Goal: Contribute content: Contribute content

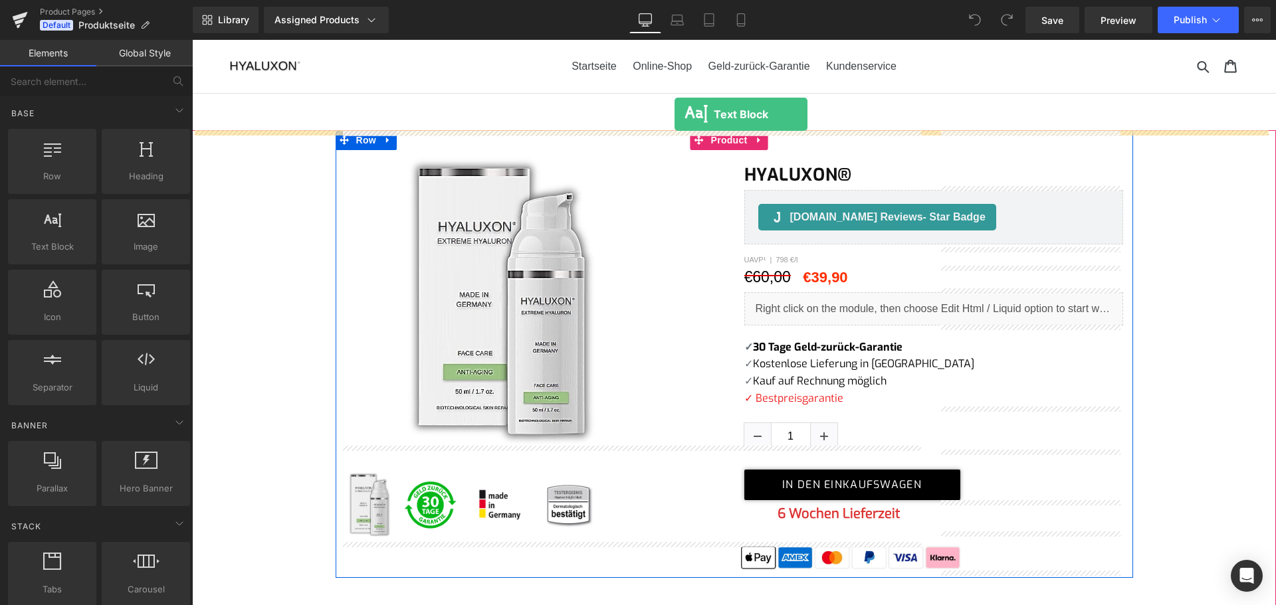
drag, startPoint x: 225, startPoint y: 292, endPoint x: 674, endPoint y: 114, distance: 483.7
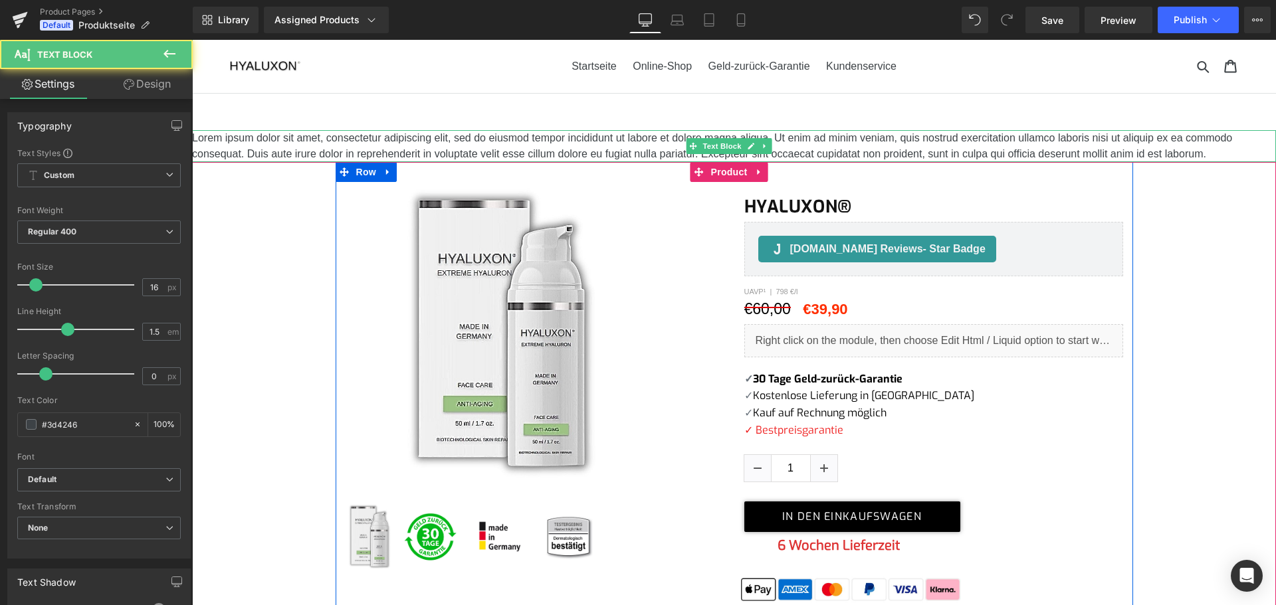
click at [626, 149] on p "Lorem ipsum dolor sit amet, consectetur adipiscing elit, sed do eiusmod tempor …" at bounding box center [734, 146] width 1084 height 32
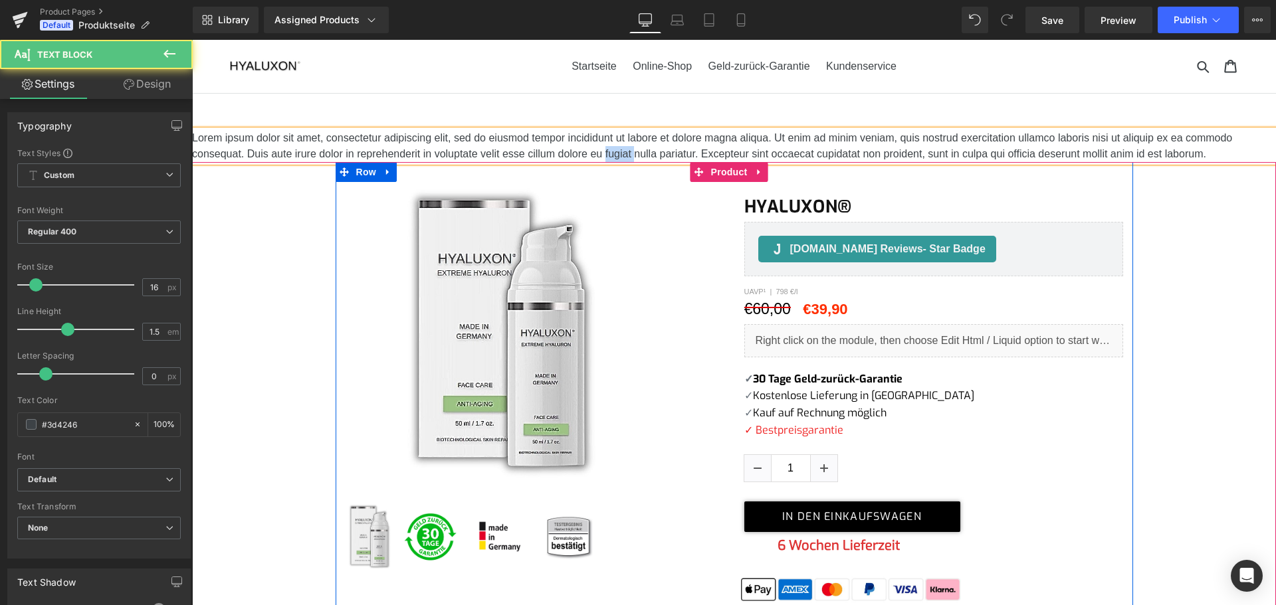
click at [626, 149] on p "Lorem ipsum dolor sit amet, consectetur adipiscing elit, sed do eiusmod tempor …" at bounding box center [734, 146] width 1084 height 32
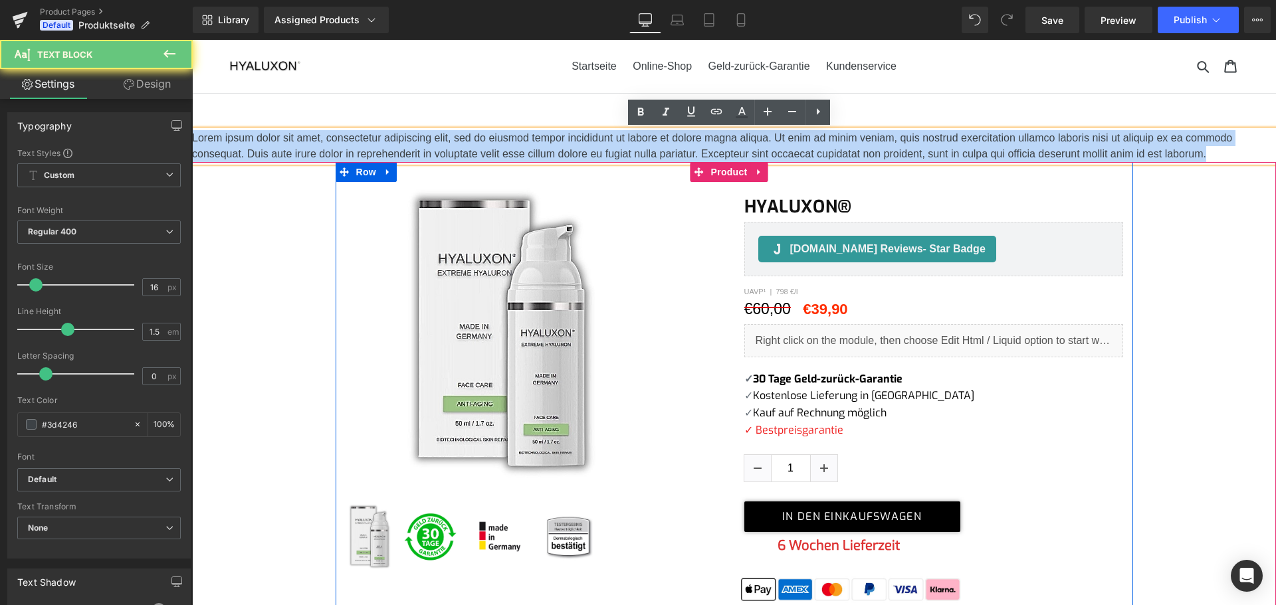
click at [626, 149] on p "Lorem ipsum dolor sit amet, consectetur adipiscing elit, sed do eiusmod tempor …" at bounding box center [734, 146] width 1084 height 32
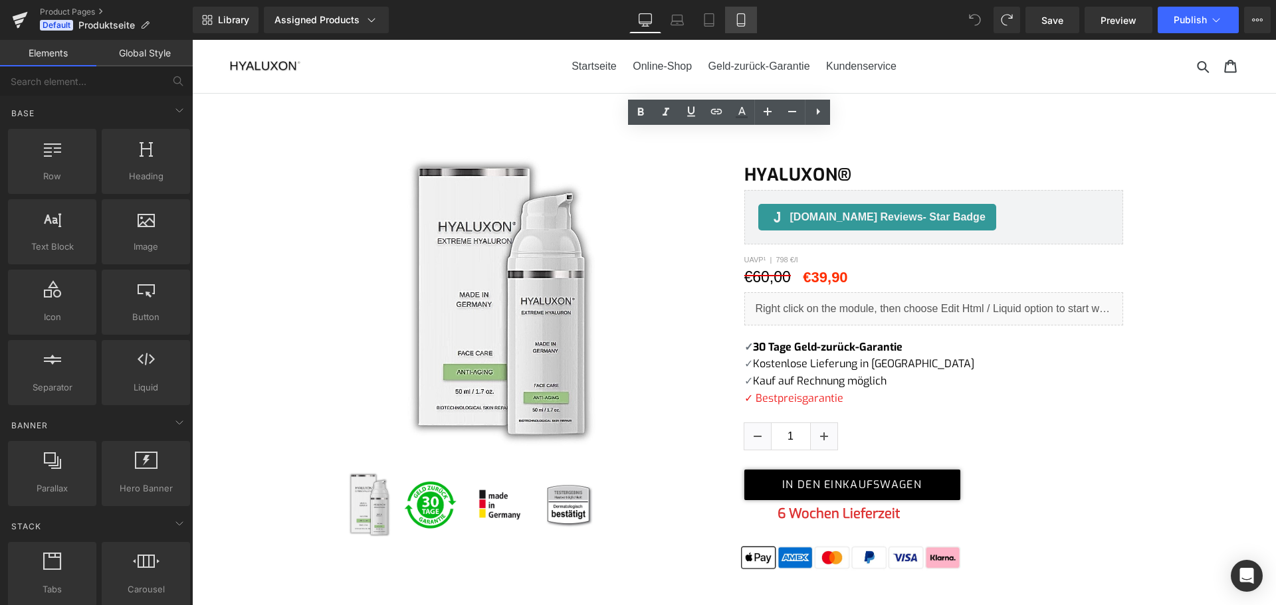
click at [747, 11] on link "Mobile" at bounding box center [741, 20] width 32 height 27
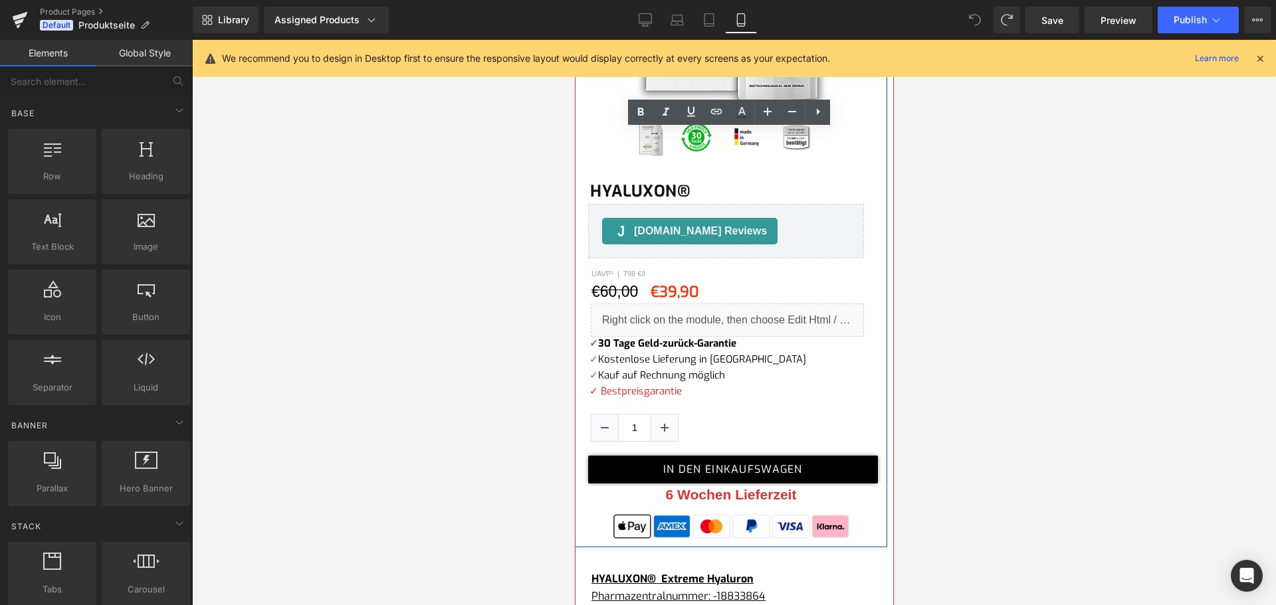
scroll to position [399, 0]
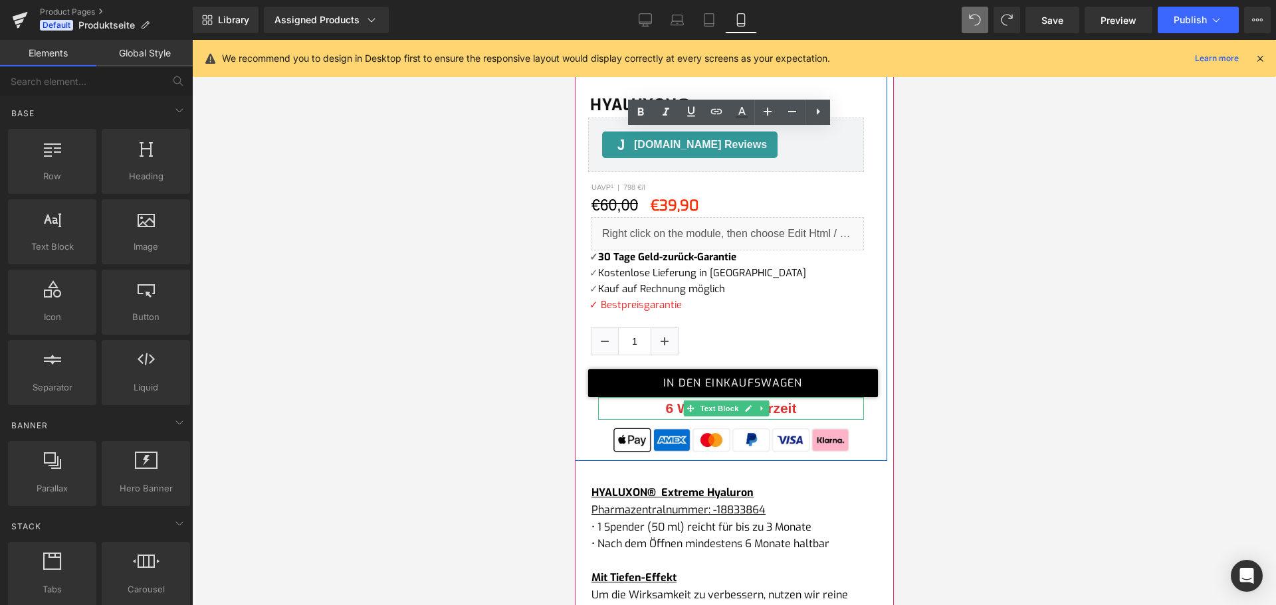
click at [720, 402] on span "Text Block" at bounding box center [718, 409] width 44 height 16
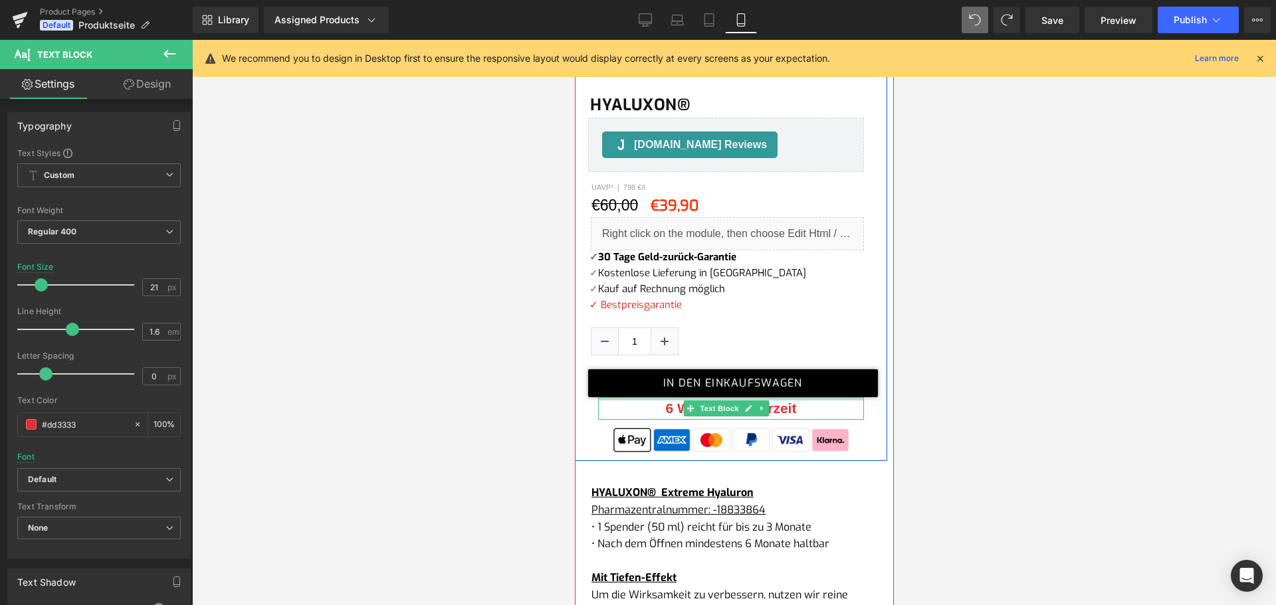
click at [666, 397] on div at bounding box center [730, 398] width 266 height 3
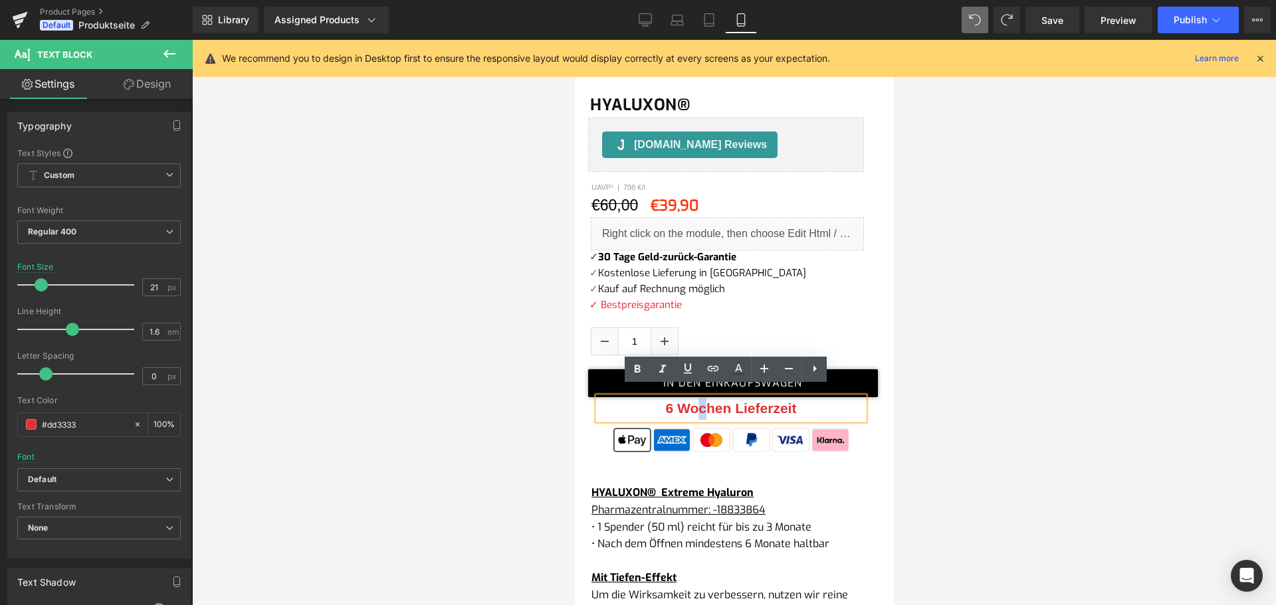
click at [666, 397] on p "6 Wochen Lieferzeit" at bounding box center [730, 408] width 266 height 23
click at [788, 372] on icon at bounding box center [789, 369] width 16 height 16
type input "19"
drag, startPoint x: 682, startPoint y: 399, endPoint x: 714, endPoint y: 395, distance: 32.1
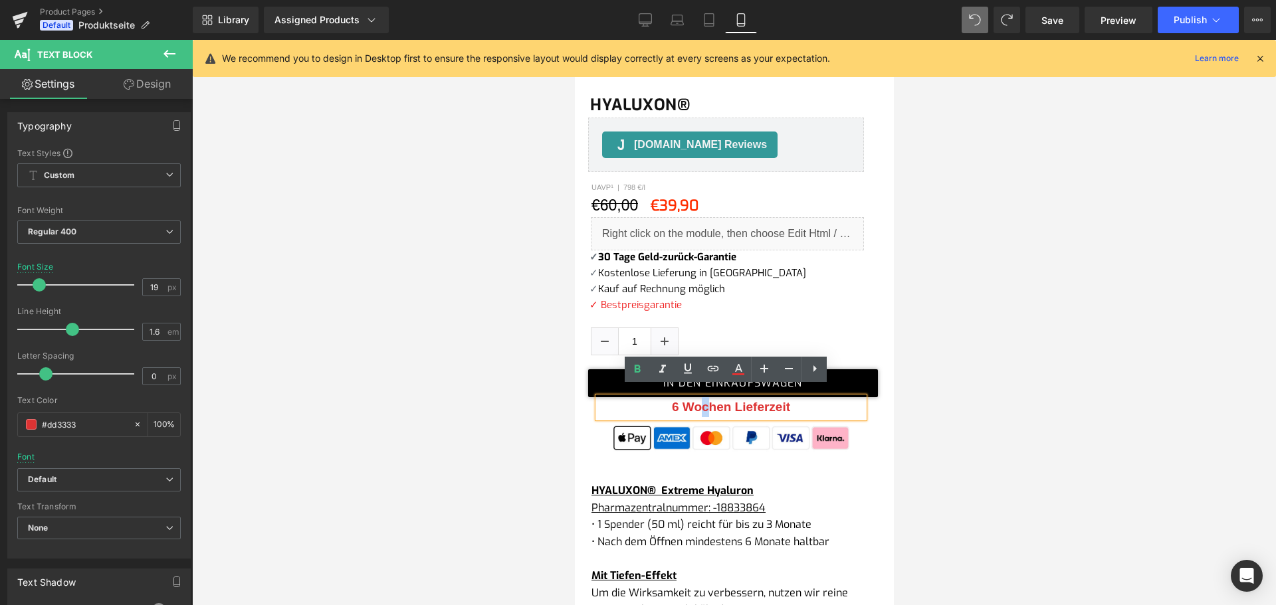
click at [682, 400] on b "6 Wochen Lieferzeit" at bounding box center [730, 407] width 118 height 14
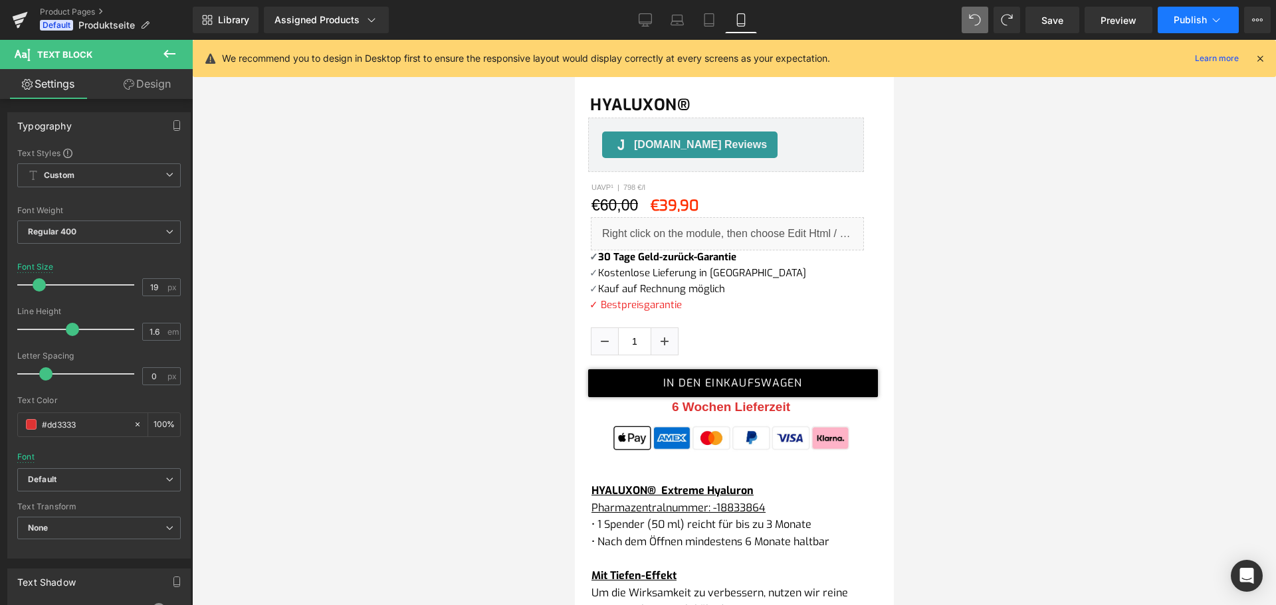
click at [1171, 14] on button "Publish" at bounding box center [1197, 20] width 81 height 27
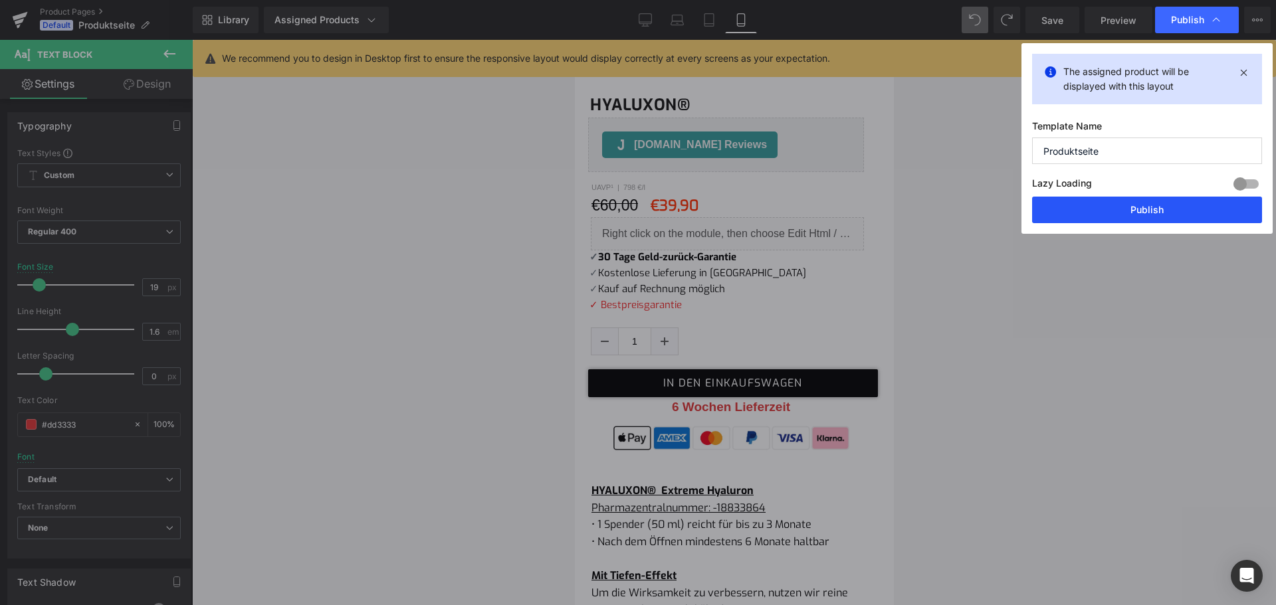
click at [1165, 201] on button "Publish" at bounding box center [1147, 210] width 230 height 27
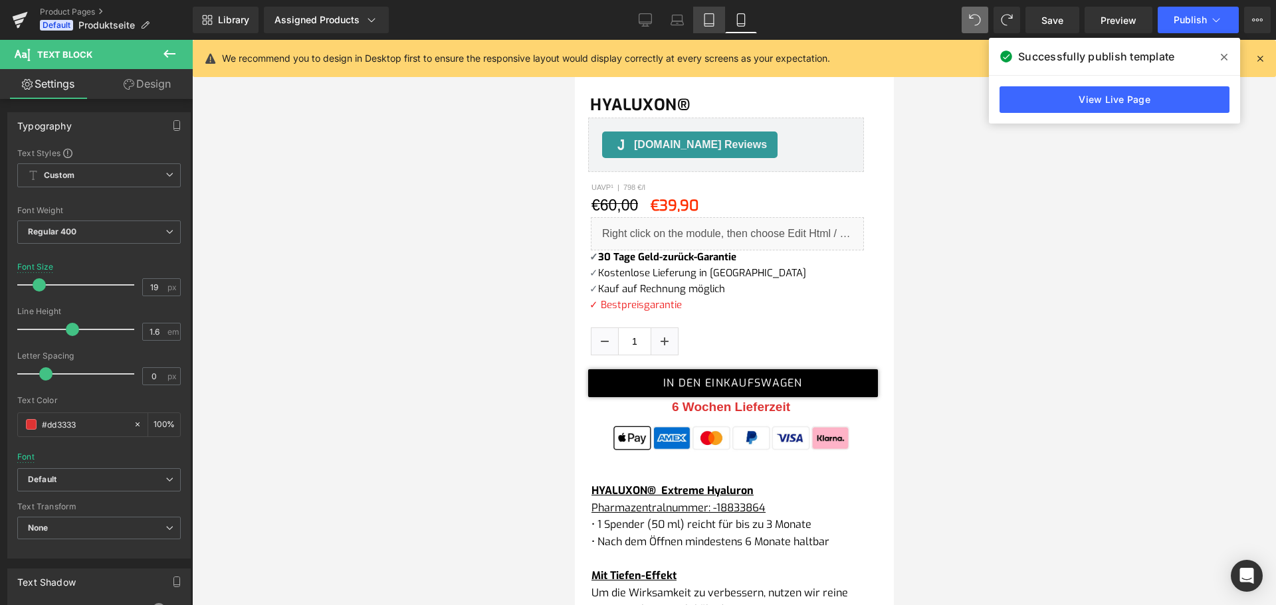
click at [719, 21] on link "Tablet" at bounding box center [709, 20] width 32 height 27
type input "100"
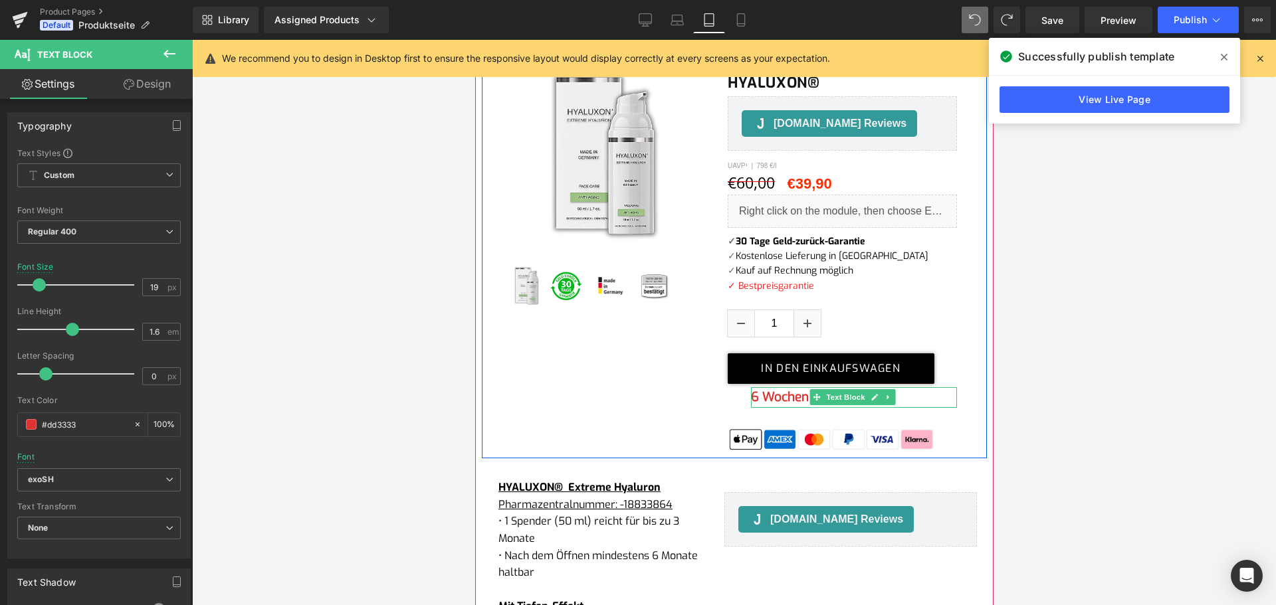
click at [788, 397] on b "6 Wochen Lieferzeit" at bounding box center [807, 397] width 114 height 17
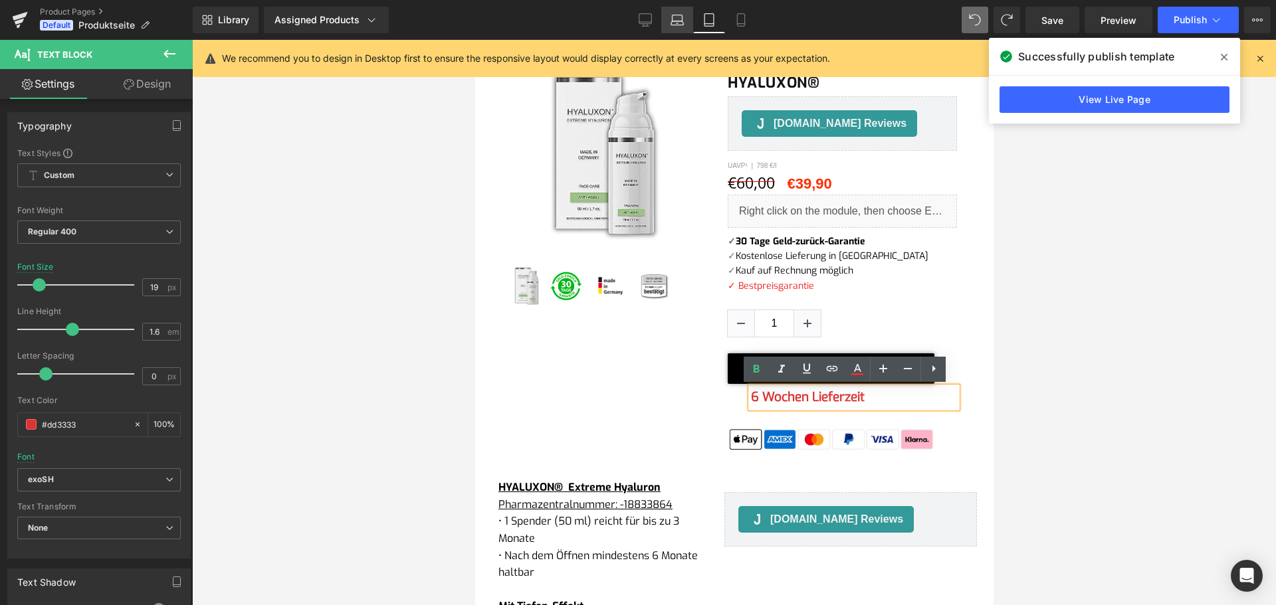
click at [674, 19] on icon at bounding box center [676, 19] width 13 height 13
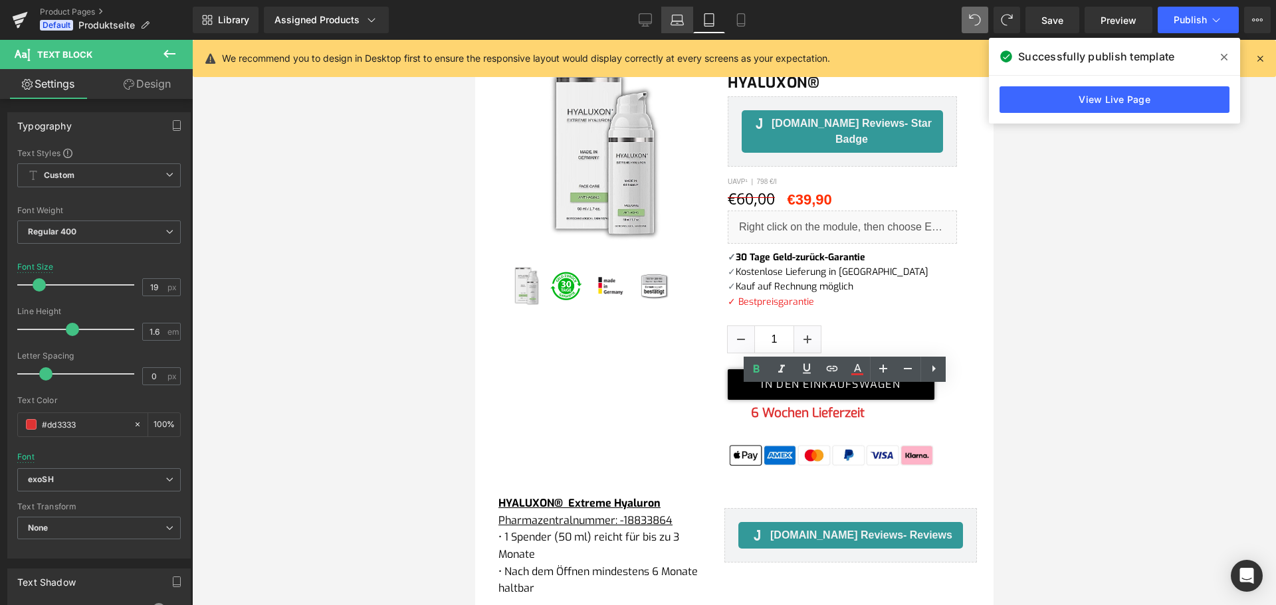
type input "18"
type input "100"
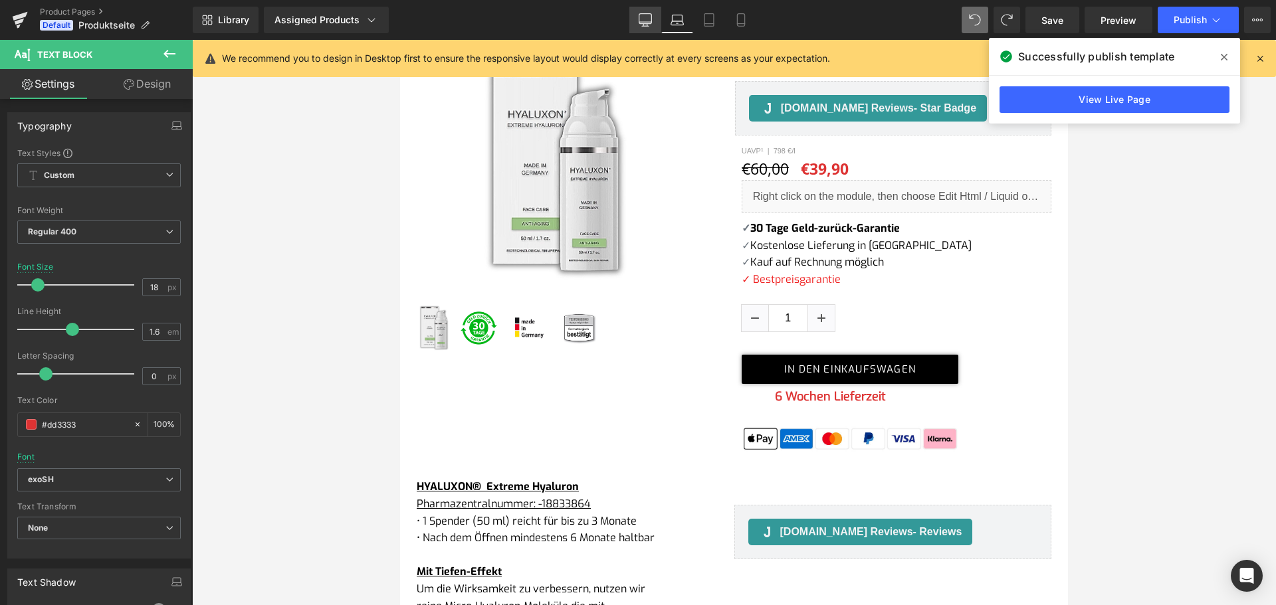
click at [642, 23] on icon at bounding box center [645, 19] width 13 height 10
type input "20"
type input "100"
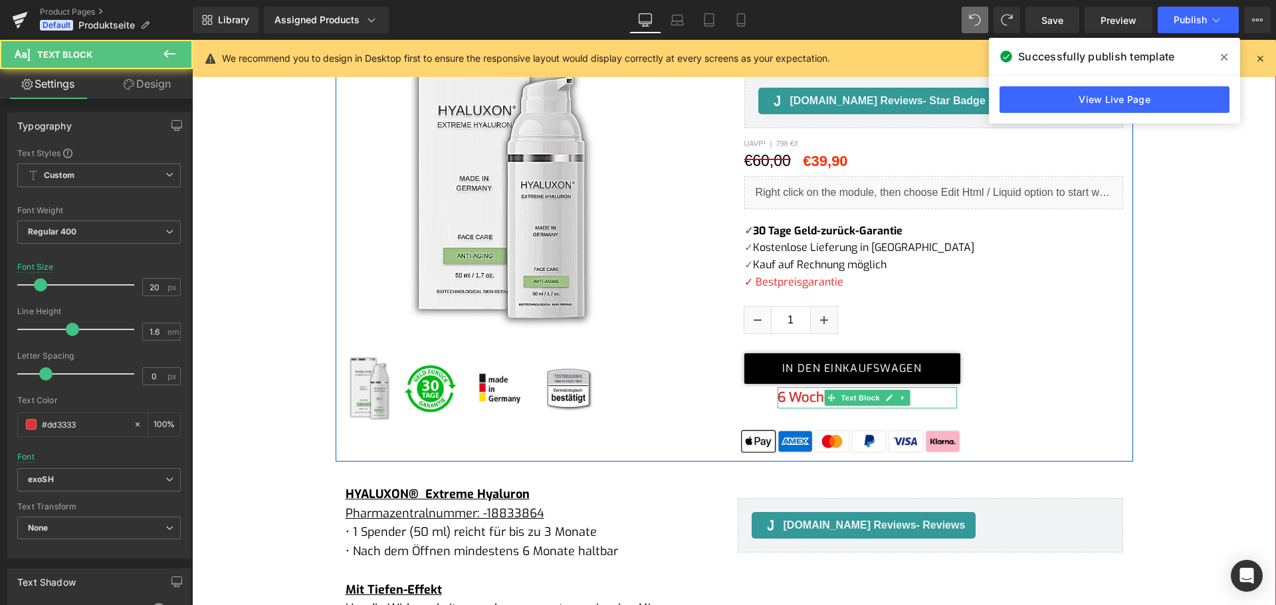
click at [805, 396] on b "6 Wochen Lieferzeit" at bounding box center [838, 398] width 122 height 18
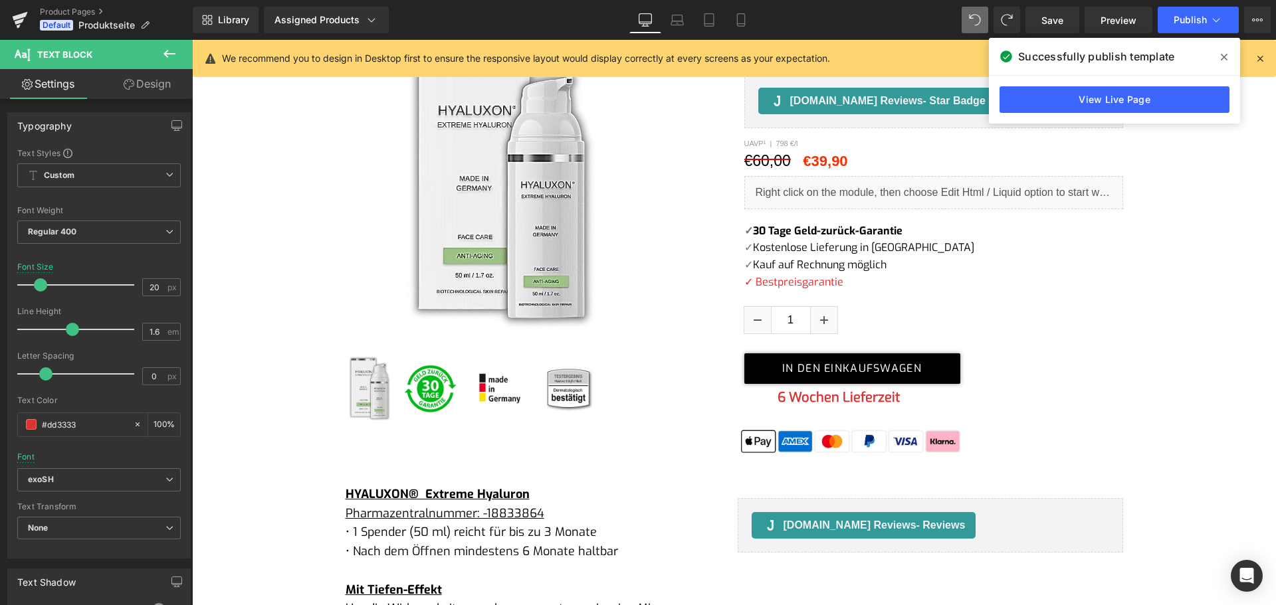
click at [141, 85] on link "Design" at bounding box center [147, 84] width 96 height 30
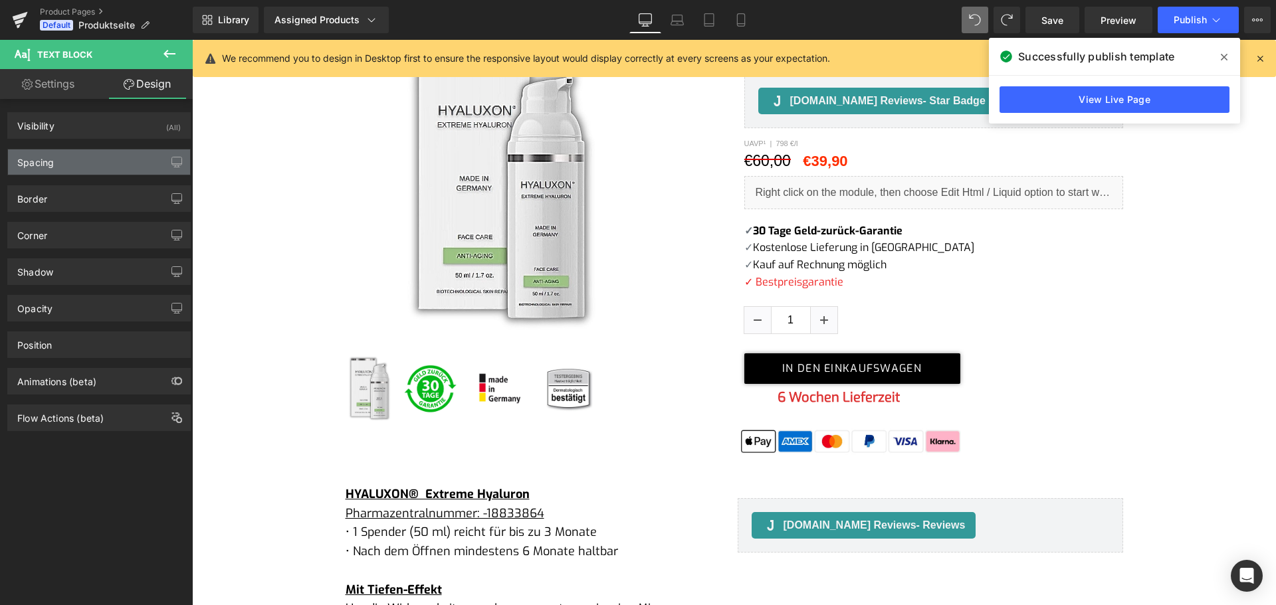
click at [64, 164] on div "Spacing" at bounding box center [99, 161] width 182 height 25
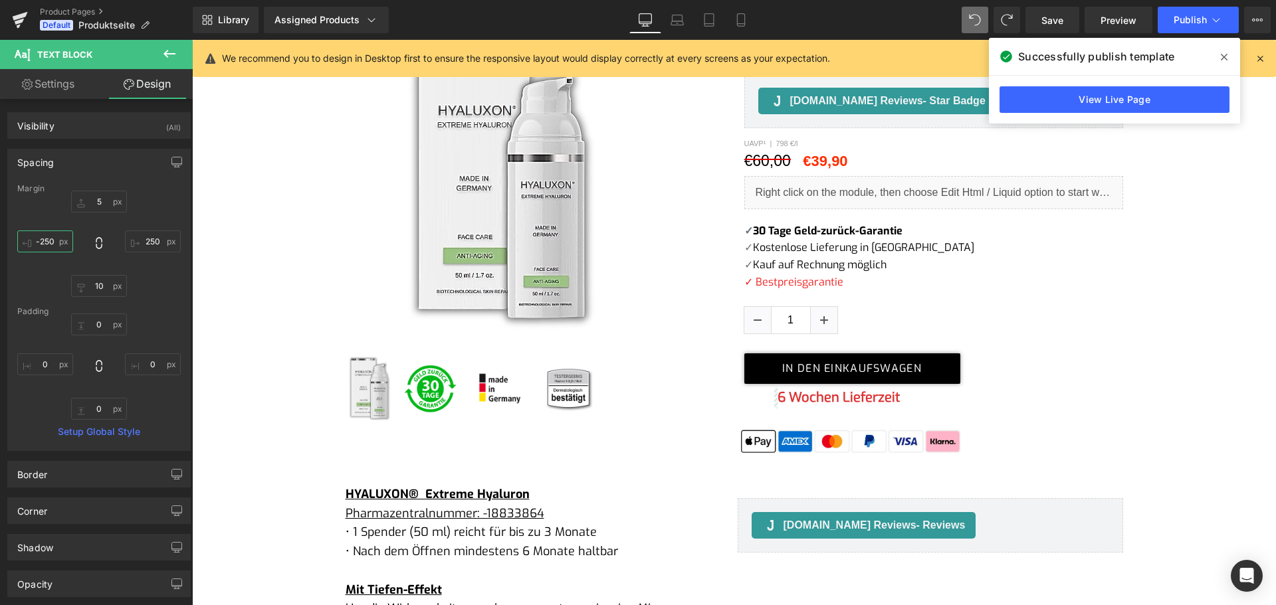
click at [47, 240] on input "-250" at bounding box center [45, 242] width 56 height 22
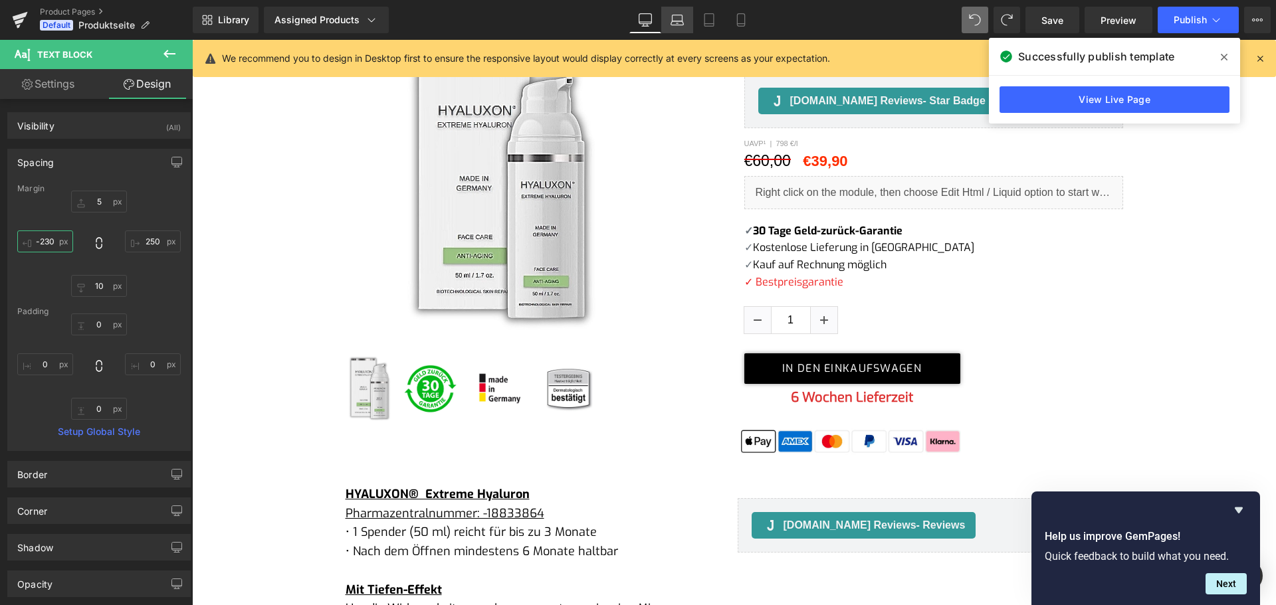
type input "-230"
click at [680, 19] on icon at bounding box center [676, 19] width 13 height 13
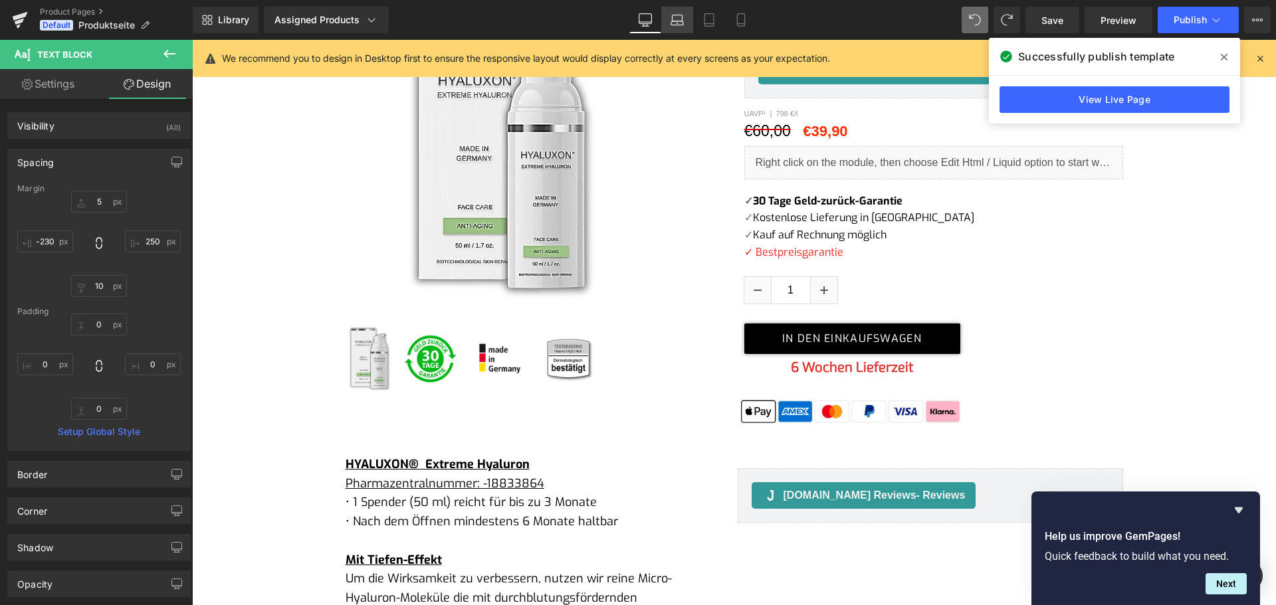
type input "5"
type input "200"
type input "10"
type input "-200"
type input "0"
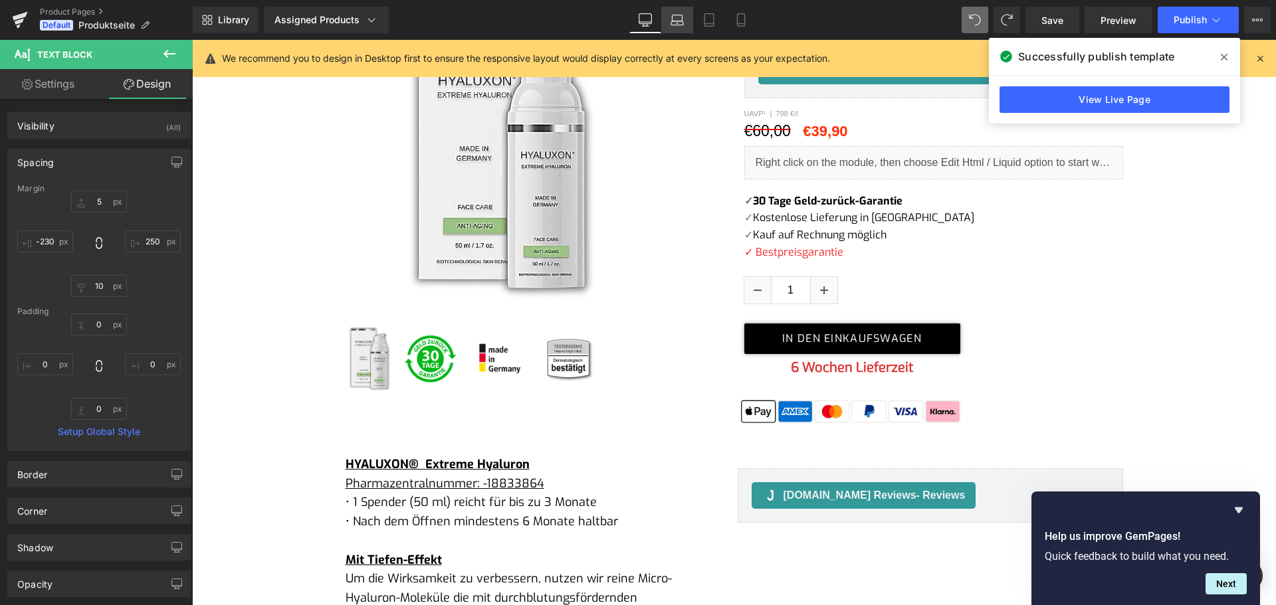
type input "0"
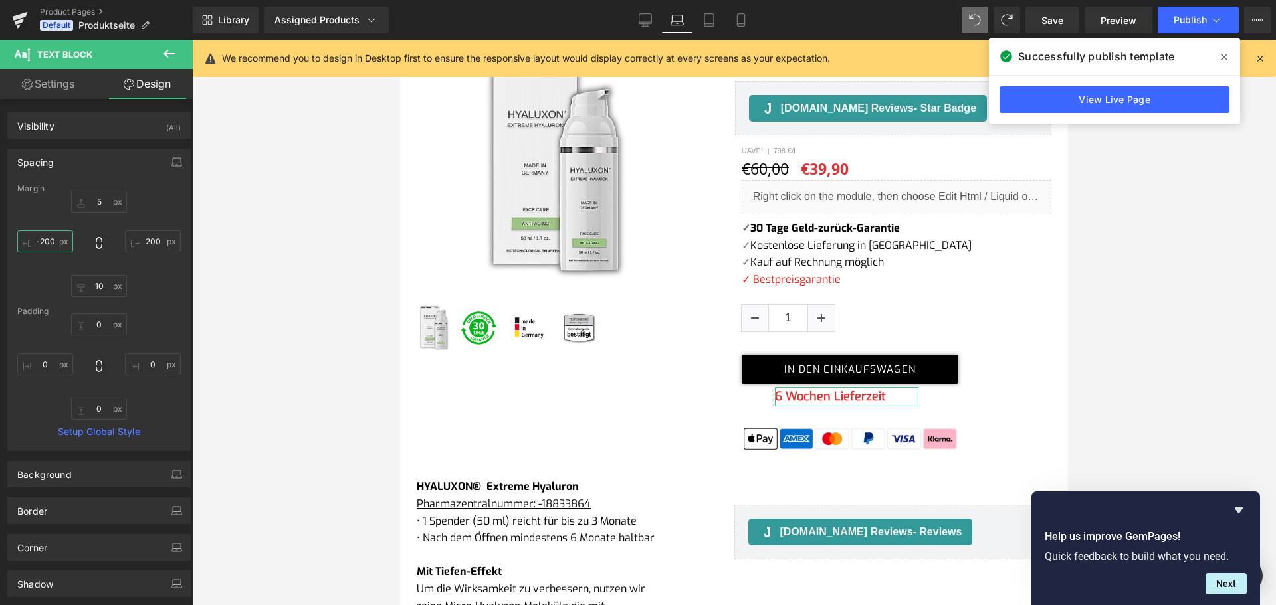
click at [36, 249] on input "-200" at bounding box center [45, 242] width 56 height 22
type input "-180"
click at [704, 30] on link "Tablet" at bounding box center [709, 20] width 32 height 27
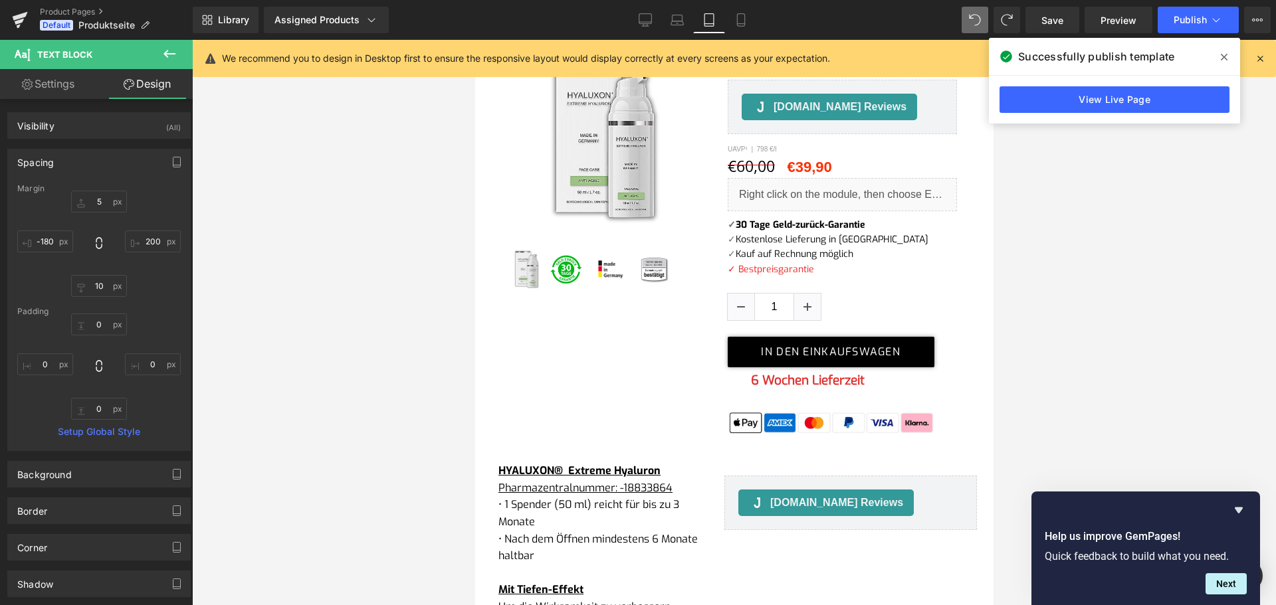
type input "5"
type input "0"
type input "10"
type input "-165"
type input "0"
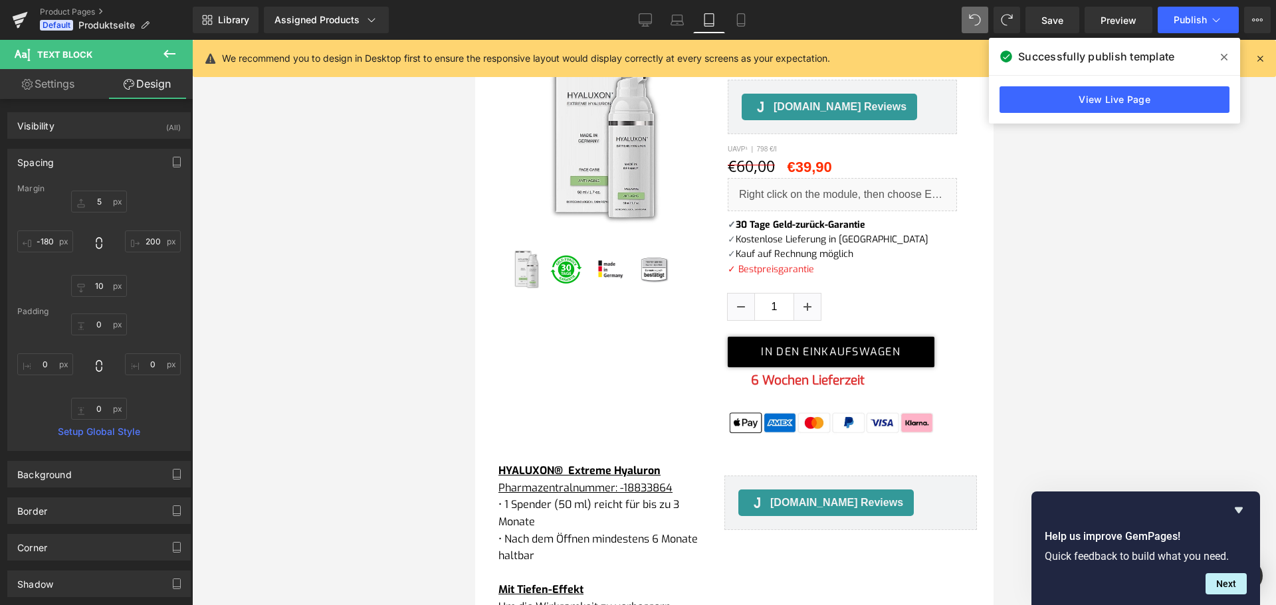
type input "0"
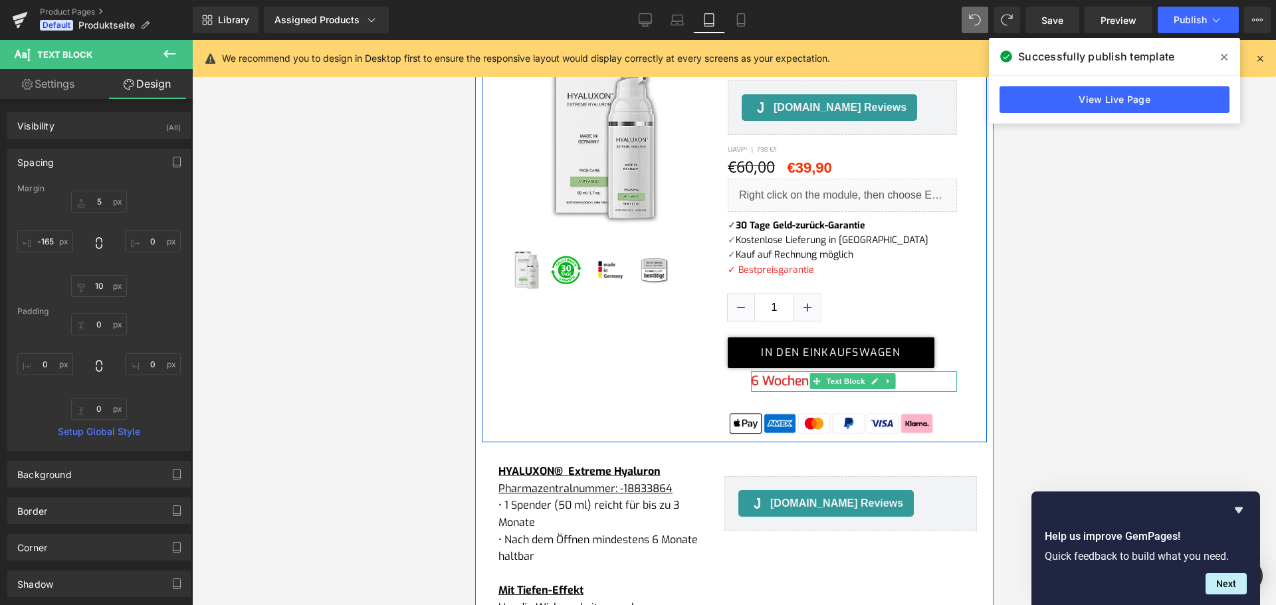
click at [793, 382] on b "6 Wochen Lieferzeit" at bounding box center [807, 381] width 114 height 17
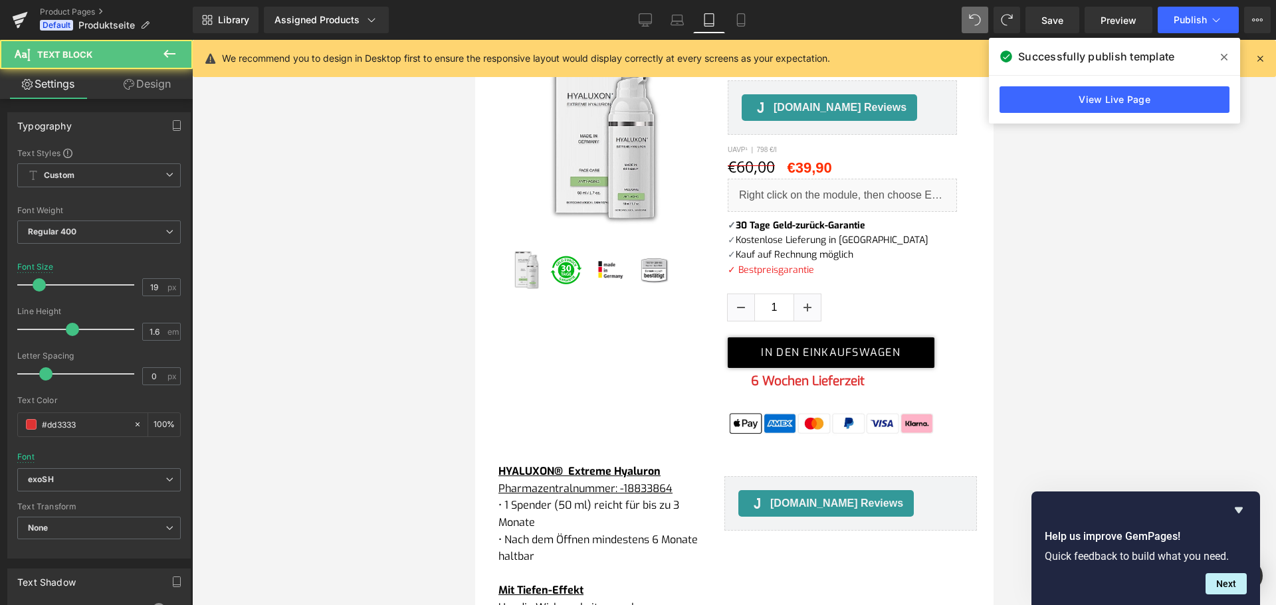
click at [142, 81] on link "Design" at bounding box center [147, 84] width 96 height 30
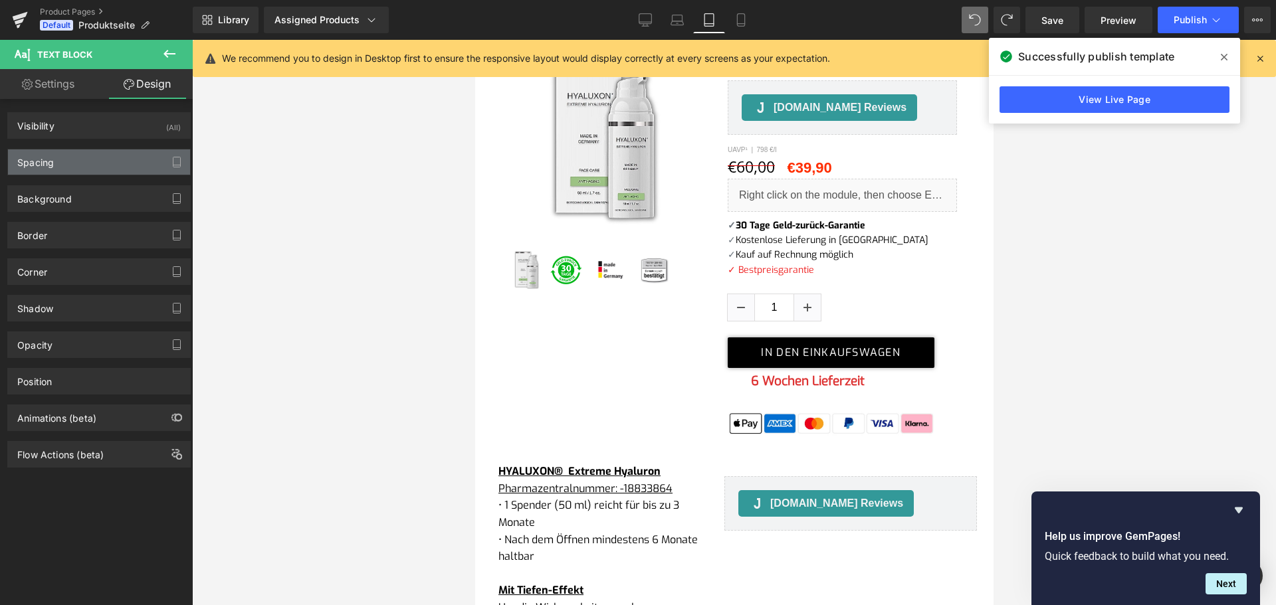
click at [67, 169] on div "Spacing" at bounding box center [99, 161] width 182 height 25
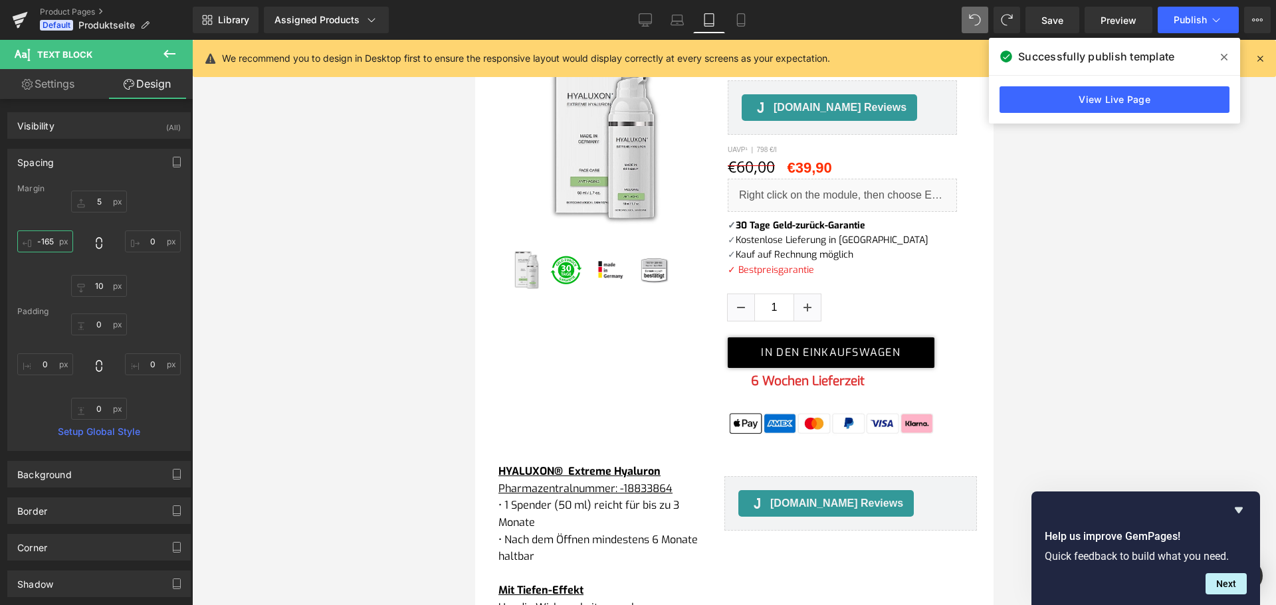
click at [64, 240] on input "-165" at bounding box center [45, 242] width 56 height 22
type input "-140"
click at [740, 21] on icon at bounding box center [740, 19] width 13 height 13
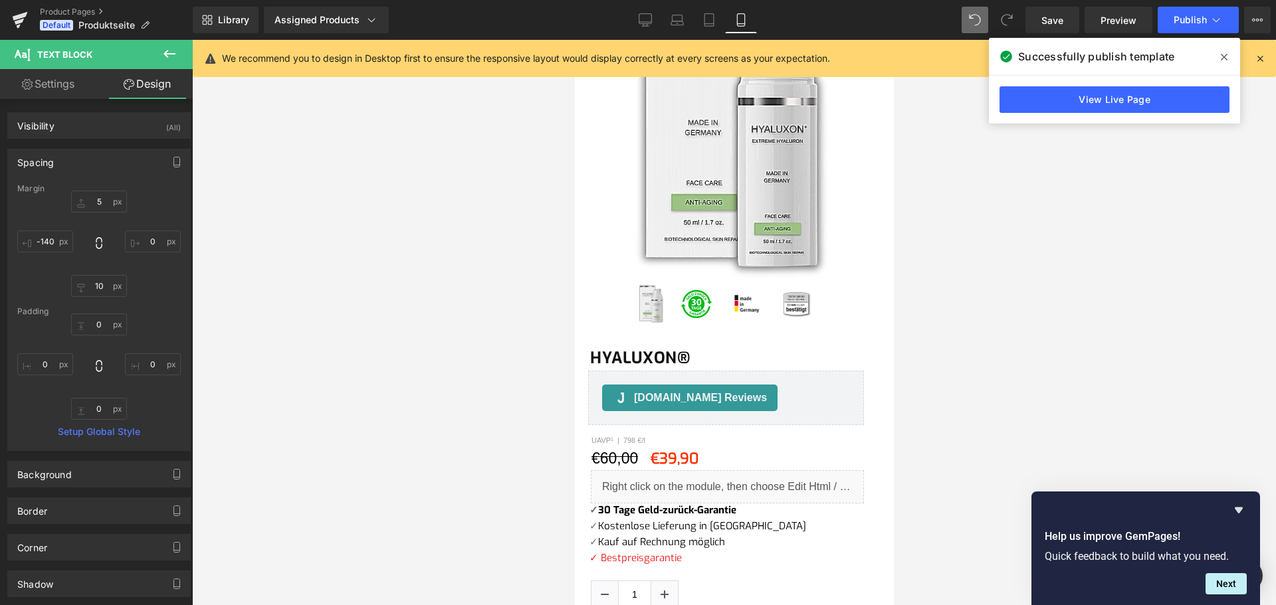
type input "0"
type input "10"
type input "0"
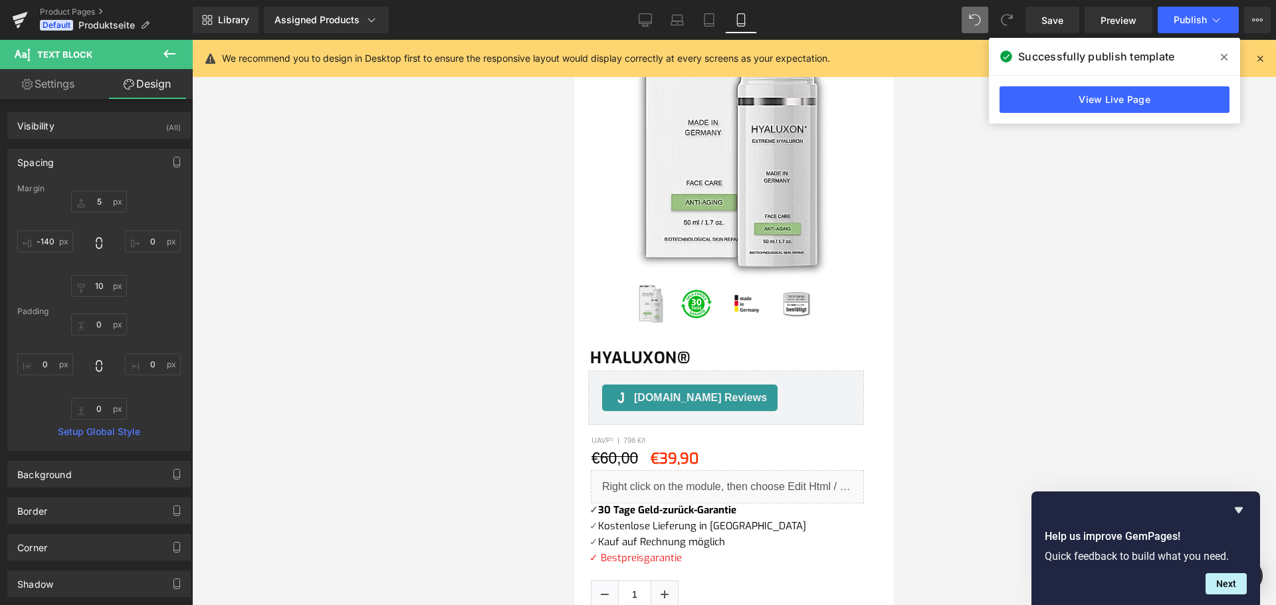
type input "0"
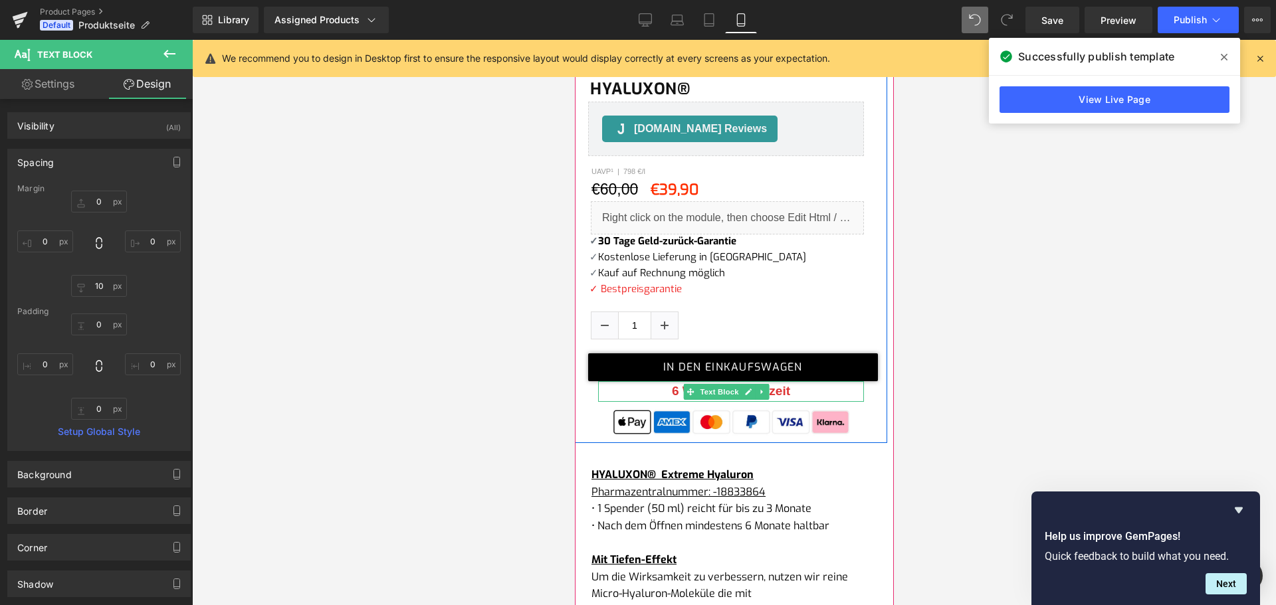
click at [678, 384] on b "6 Wochen Lieferzeit" at bounding box center [730, 391] width 118 height 14
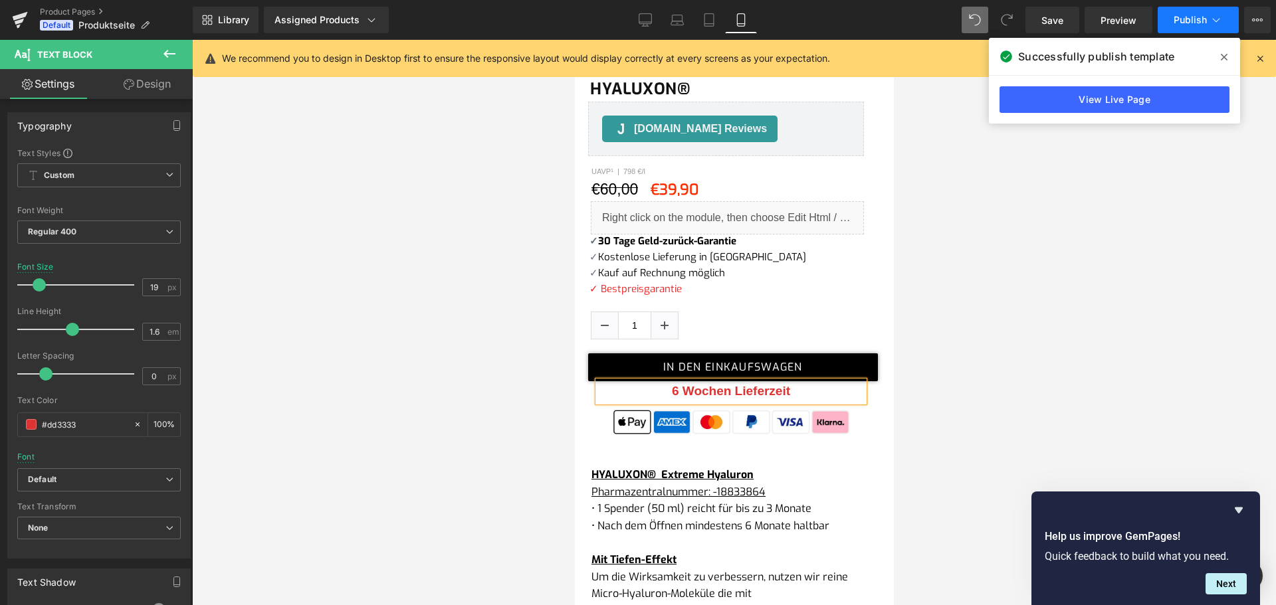
click at [1175, 15] on span "Publish" at bounding box center [1189, 20] width 33 height 11
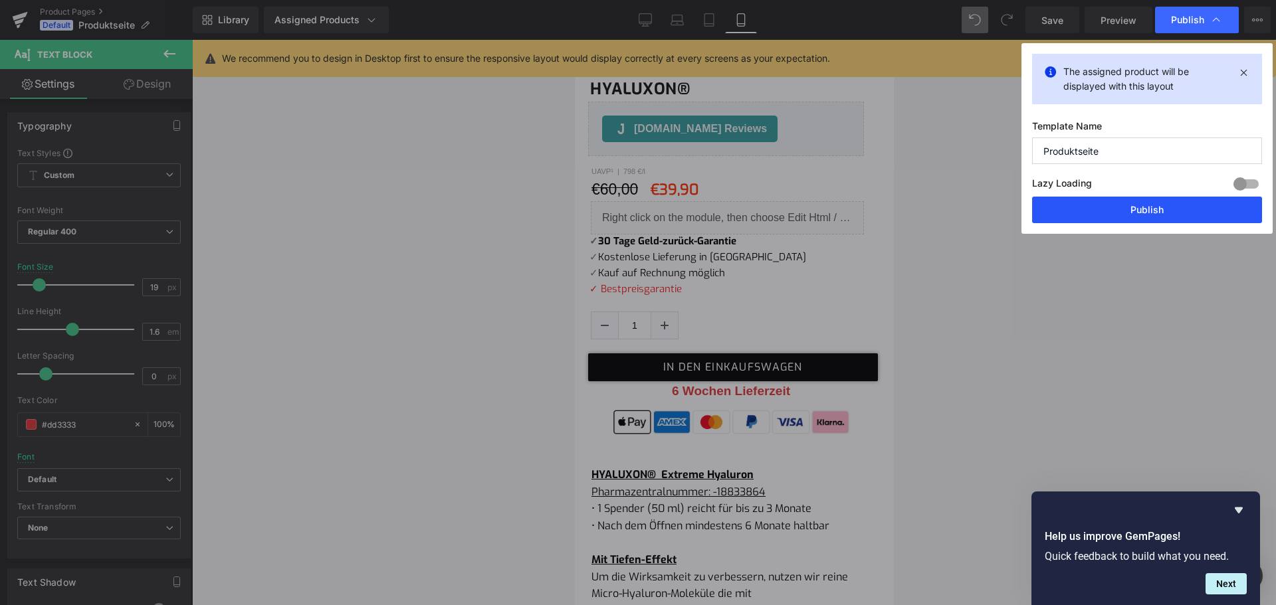
click at [1144, 216] on button "Publish" at bounding box center [1147, 210] width 230 height 27
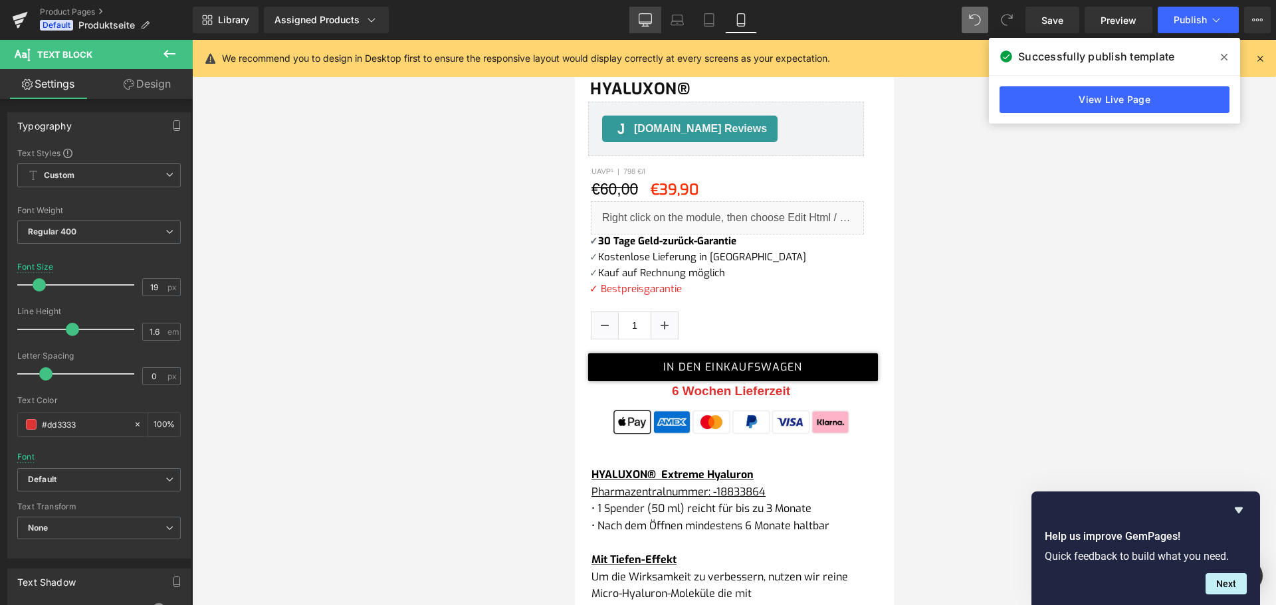
click at [642, 19] on icon at bounding box center [644, 19] width 13 height 13
type input "20"
type input "100"
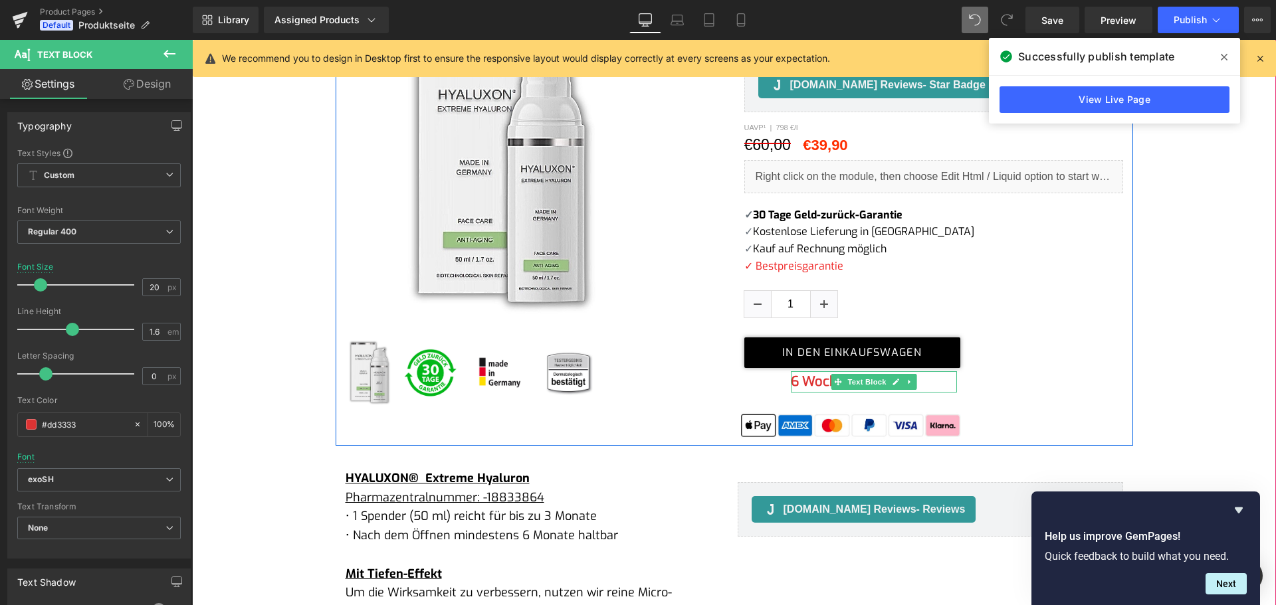
click at [814, 383] on b "6 Wochen Lieferzeit" at bounding box center [852, 382] width 122 height 18
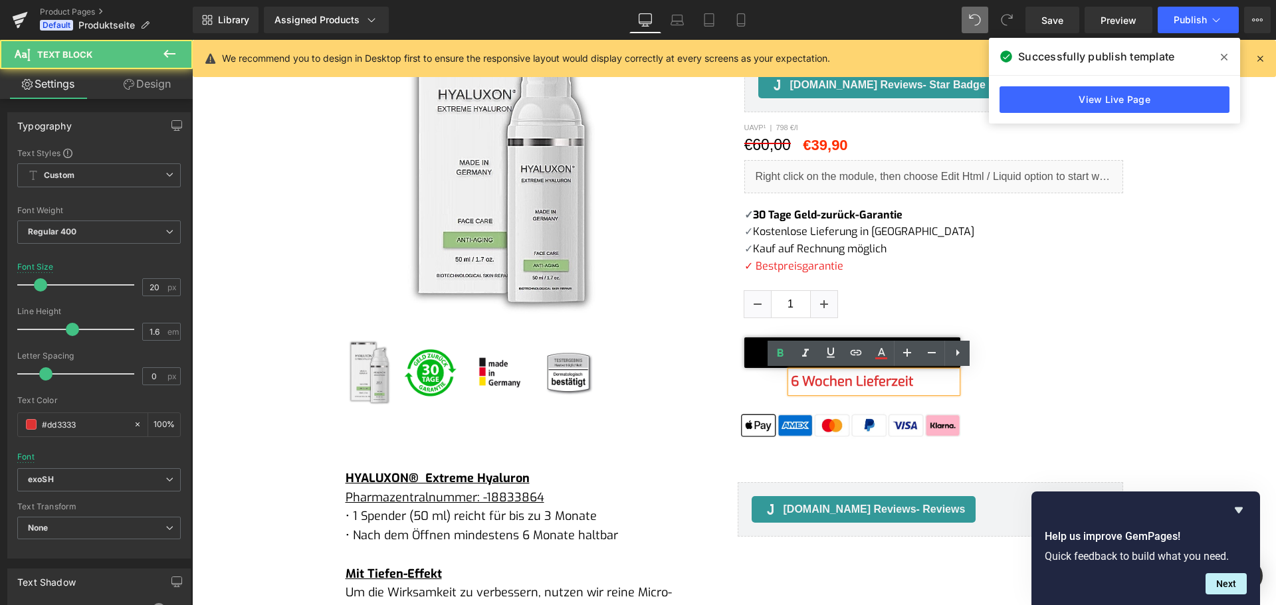
click at [820, 383] on b "6 Wochen Lieferzeit" at bounding box center [852, 382] width 122 height 18
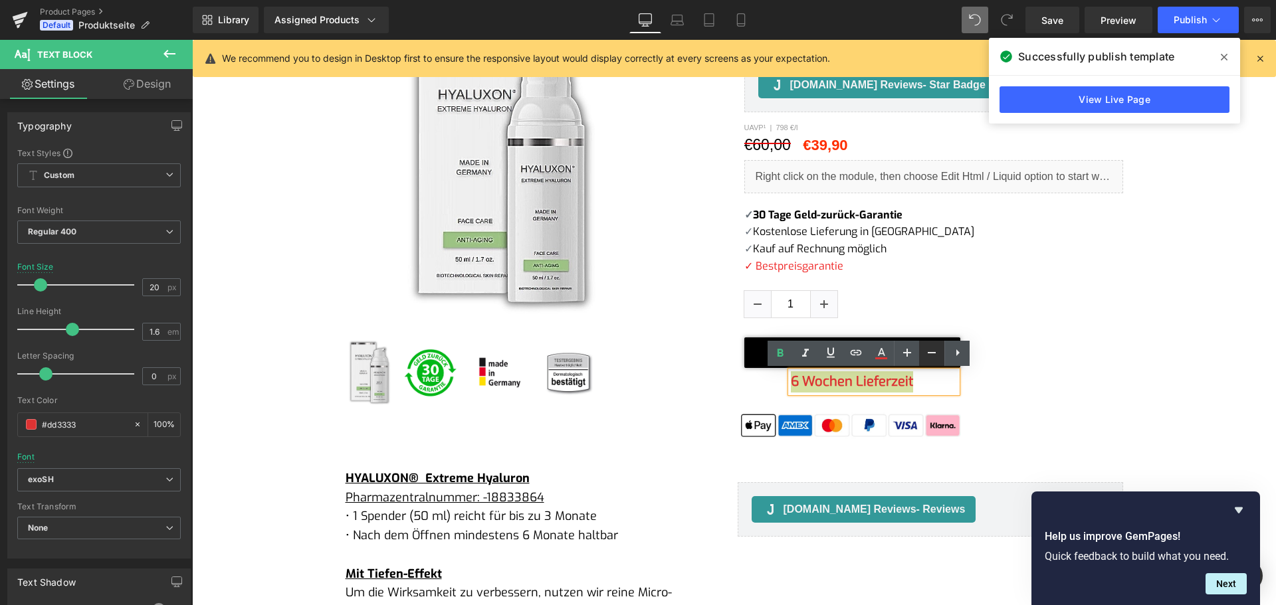
click at [937, 359] on icon at bounding box center [931, 353] width 16 height 16
type input "18"
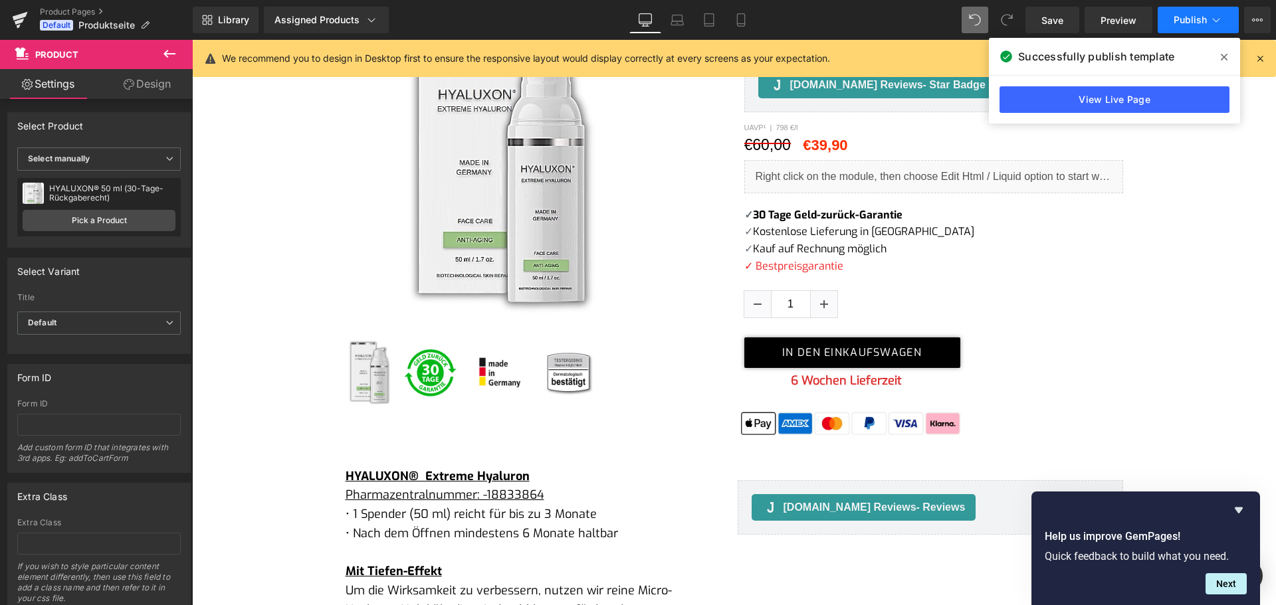
click at [1177, 17] on span "Publish" at bounding box center [1189, 20] width 33 height 11
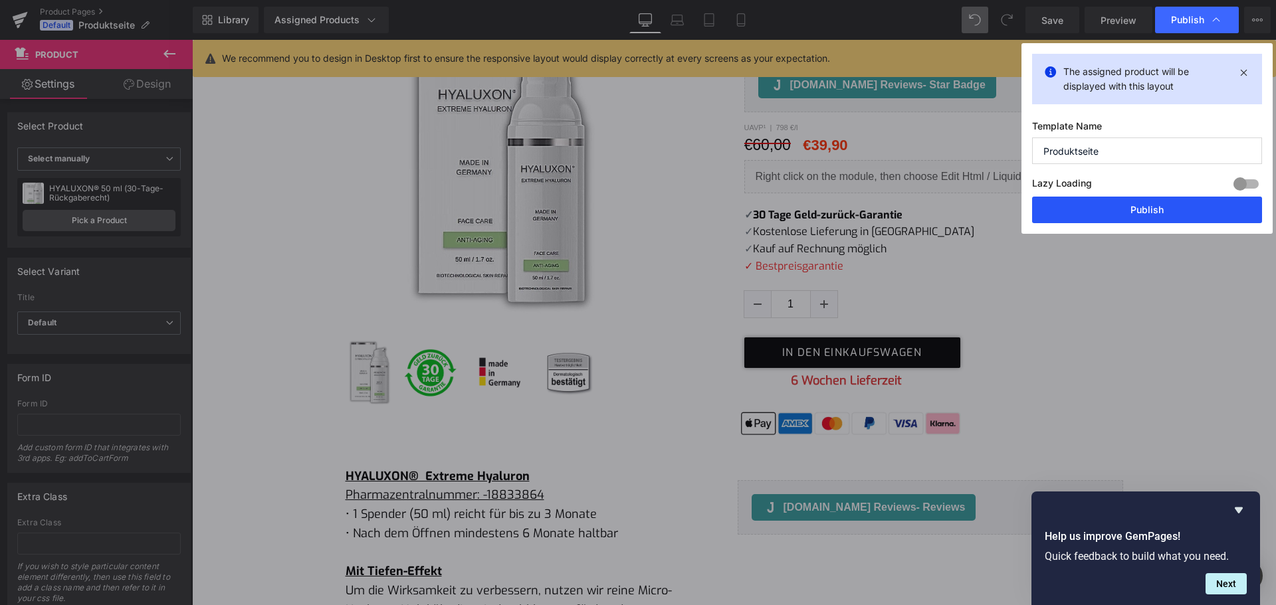
click at [1139, 203] on button "Publish" at bounding box center [1147, 210] width 230 height 27
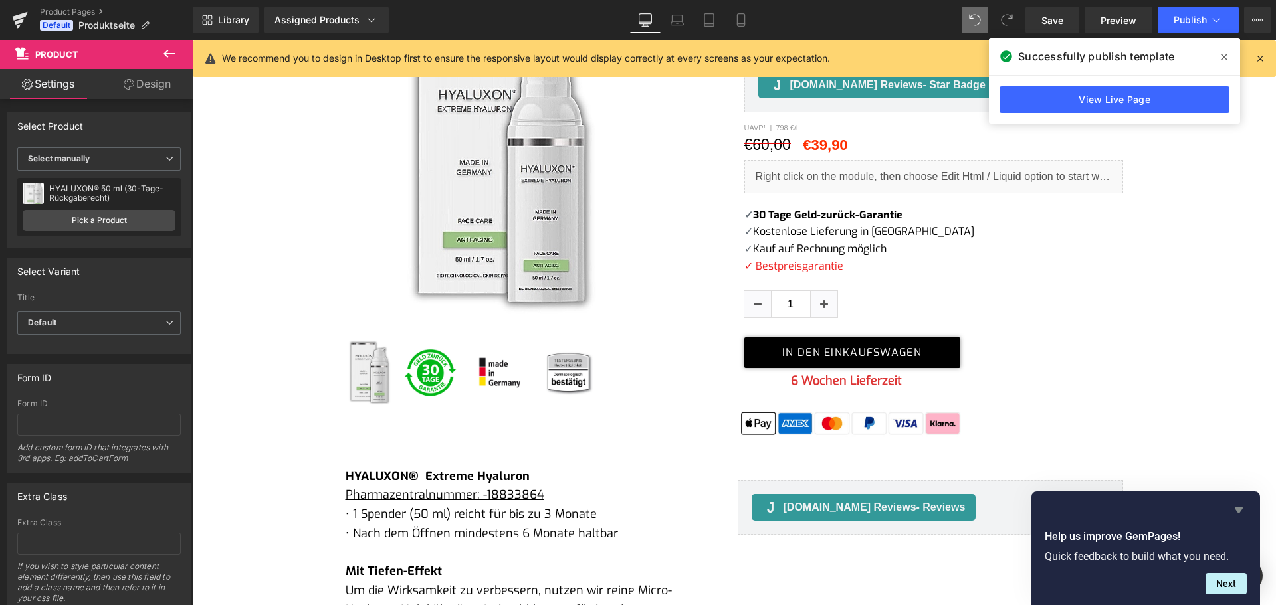
click at [1240, 506] on icon "Hide survey" at bounding box center [1238, 510] width 16 height 16
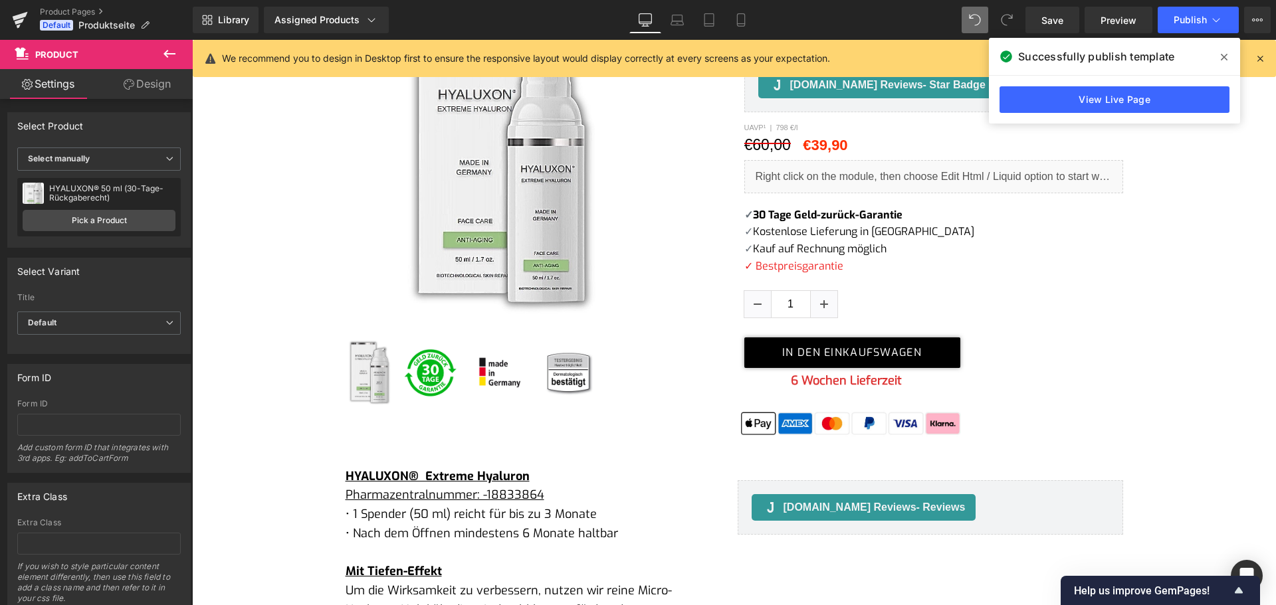
click at [1230, 53] on span at bounding box center [1223, 57] width 21 height 21
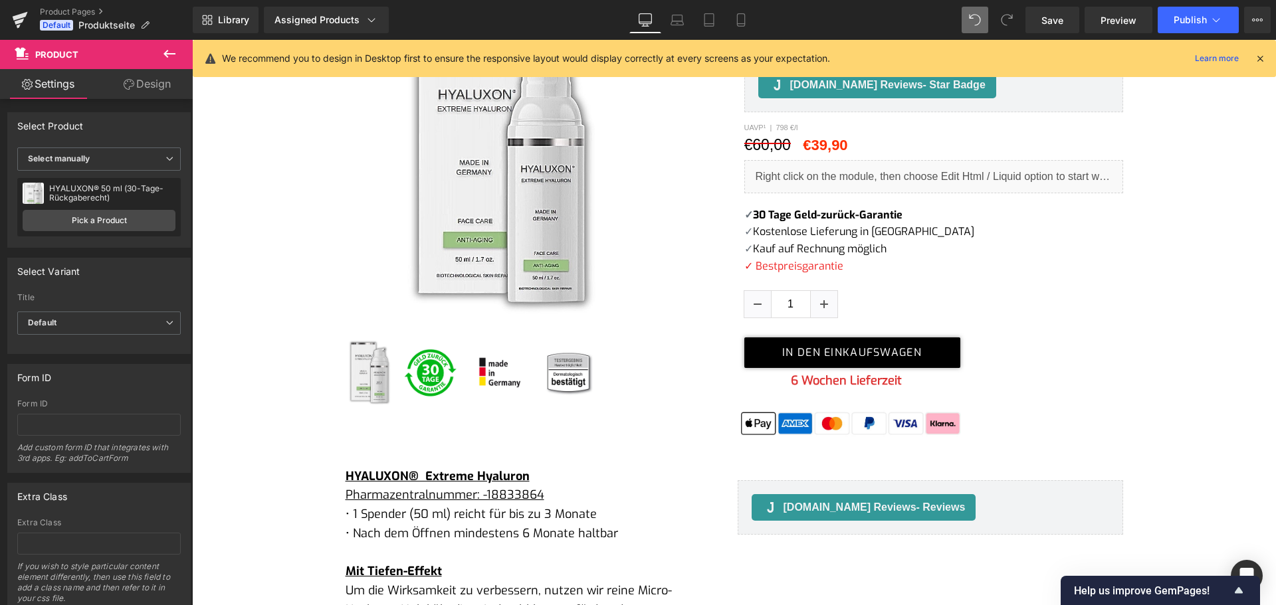
drag, startPoint x: 1258, startPoint y: 59, endPoint x: 1067, endPoint y: 19, distance: 195.4
click at [1259, 59] on icon at bounding box center [1260, 58] width 12 height 12
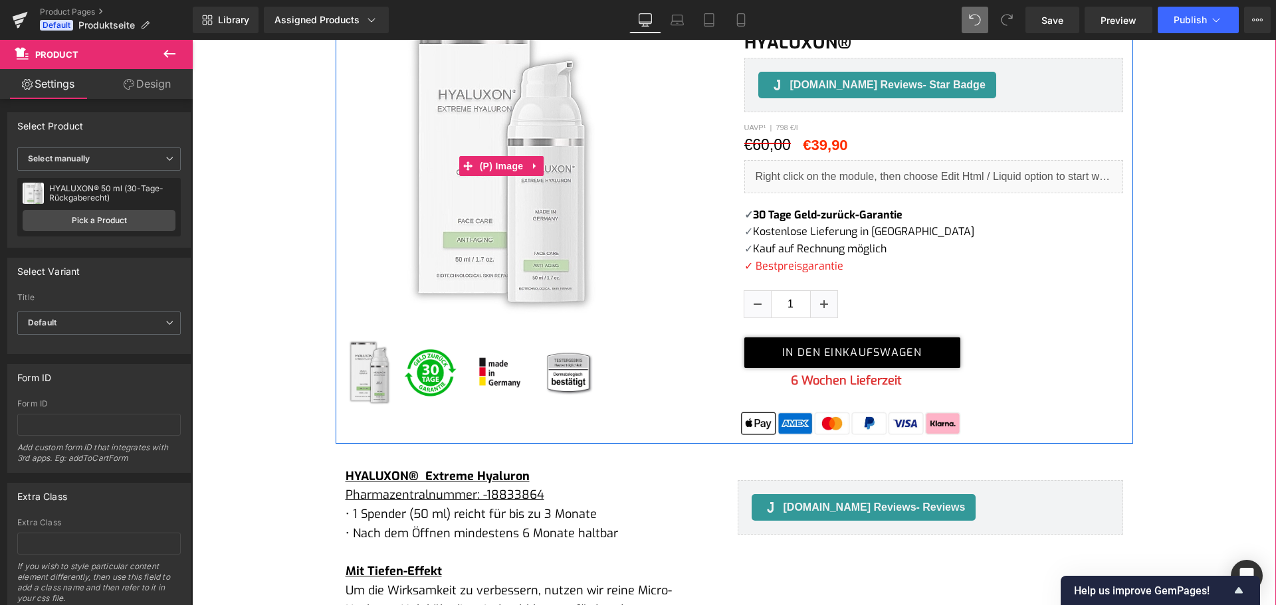
scroll to position [0, 0]
